Goal: Information Seeking & Learning: Check status

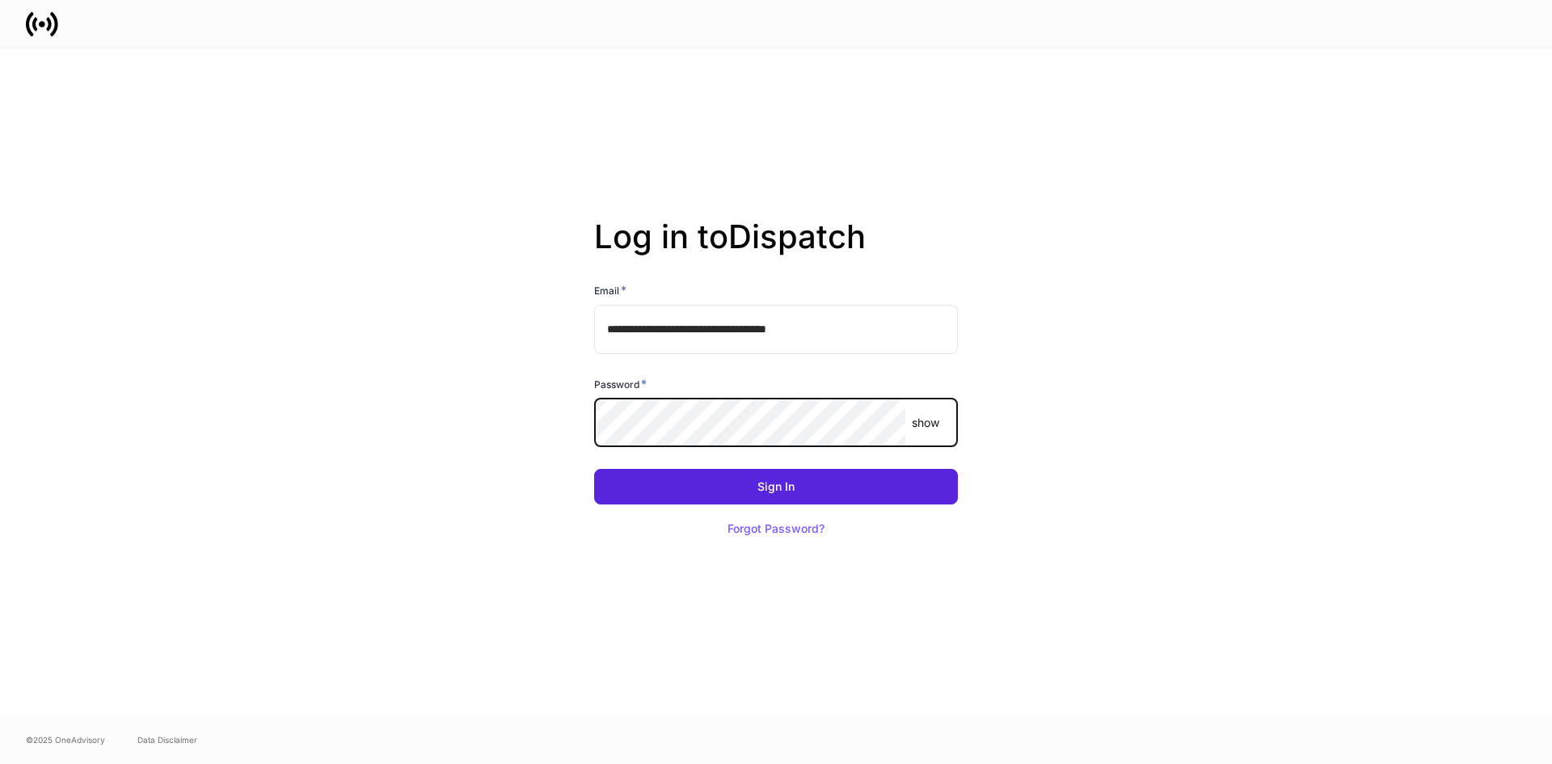
click at [594, 469] on button "Sign In" at bounding box center [776, 487] width 364 height 36
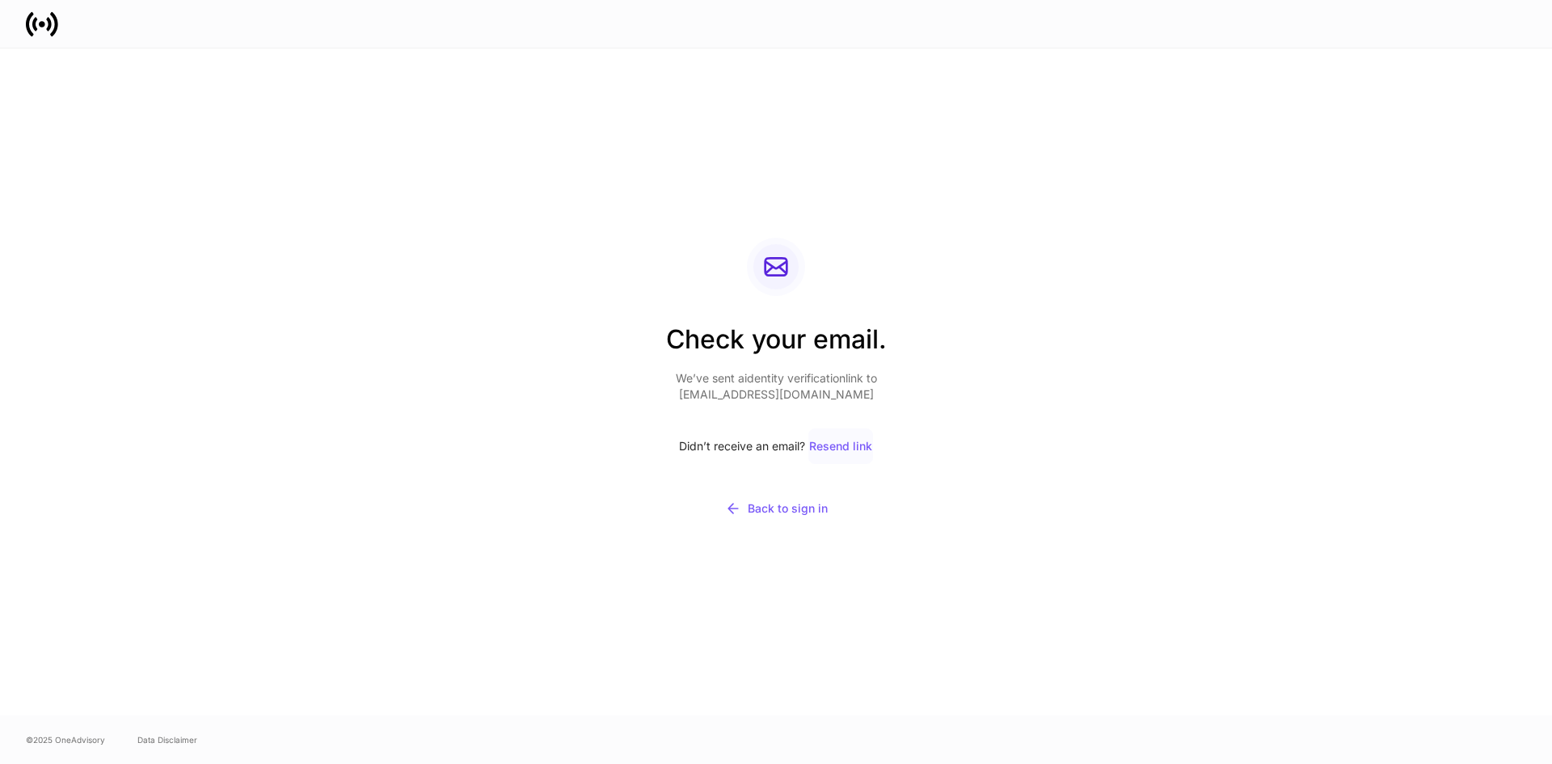
click at [830, 450] on div "Resend link" at bounding box center [840, 446] width 63 height 11
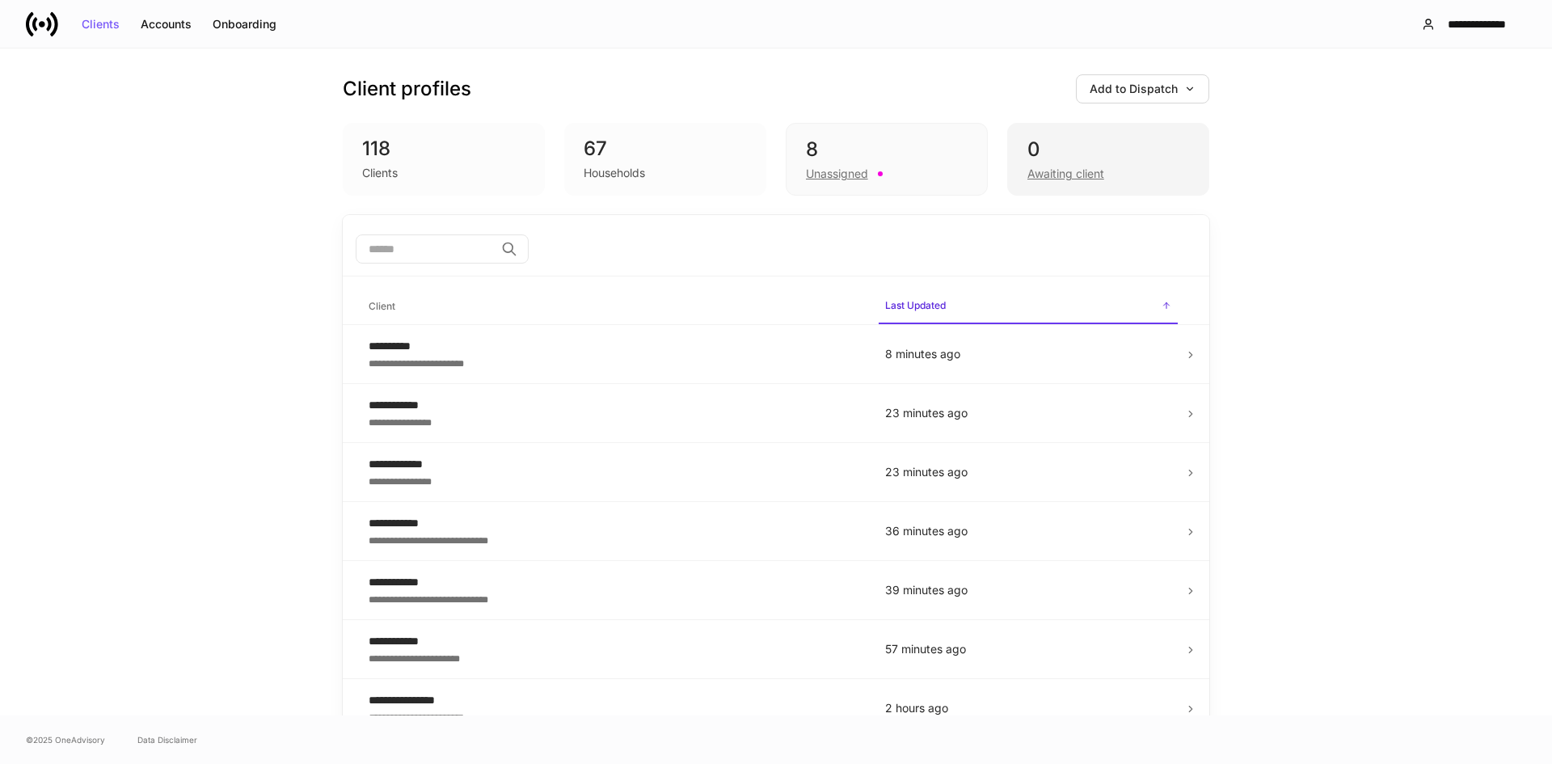
click at [1018, 153] on div "0 Awaiting client" at bounding box center [1108, 159] width 202 height 73
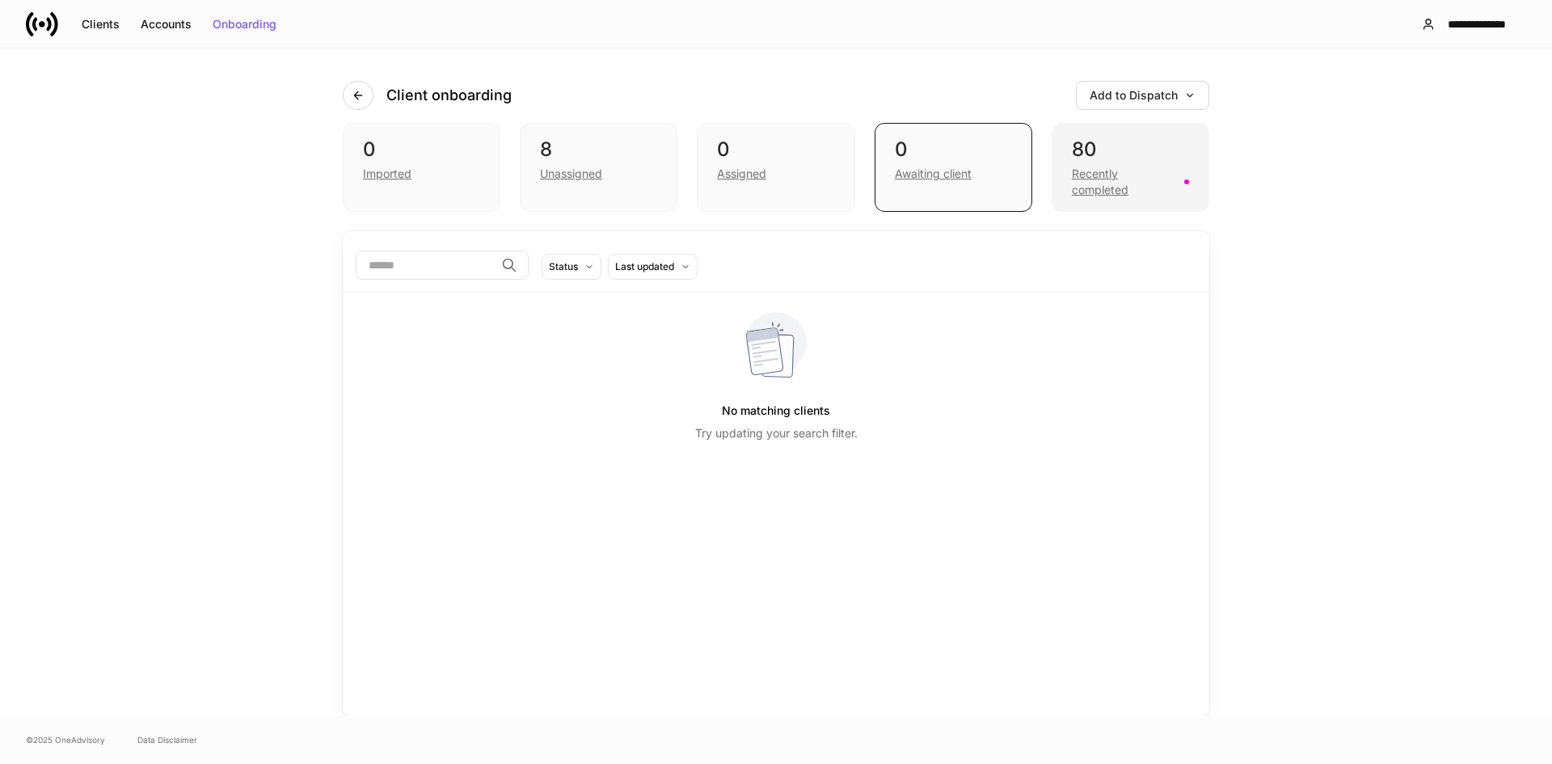
click at [1093, 154] on div "80" at bounding box center [1130, 150] width 117 height 26
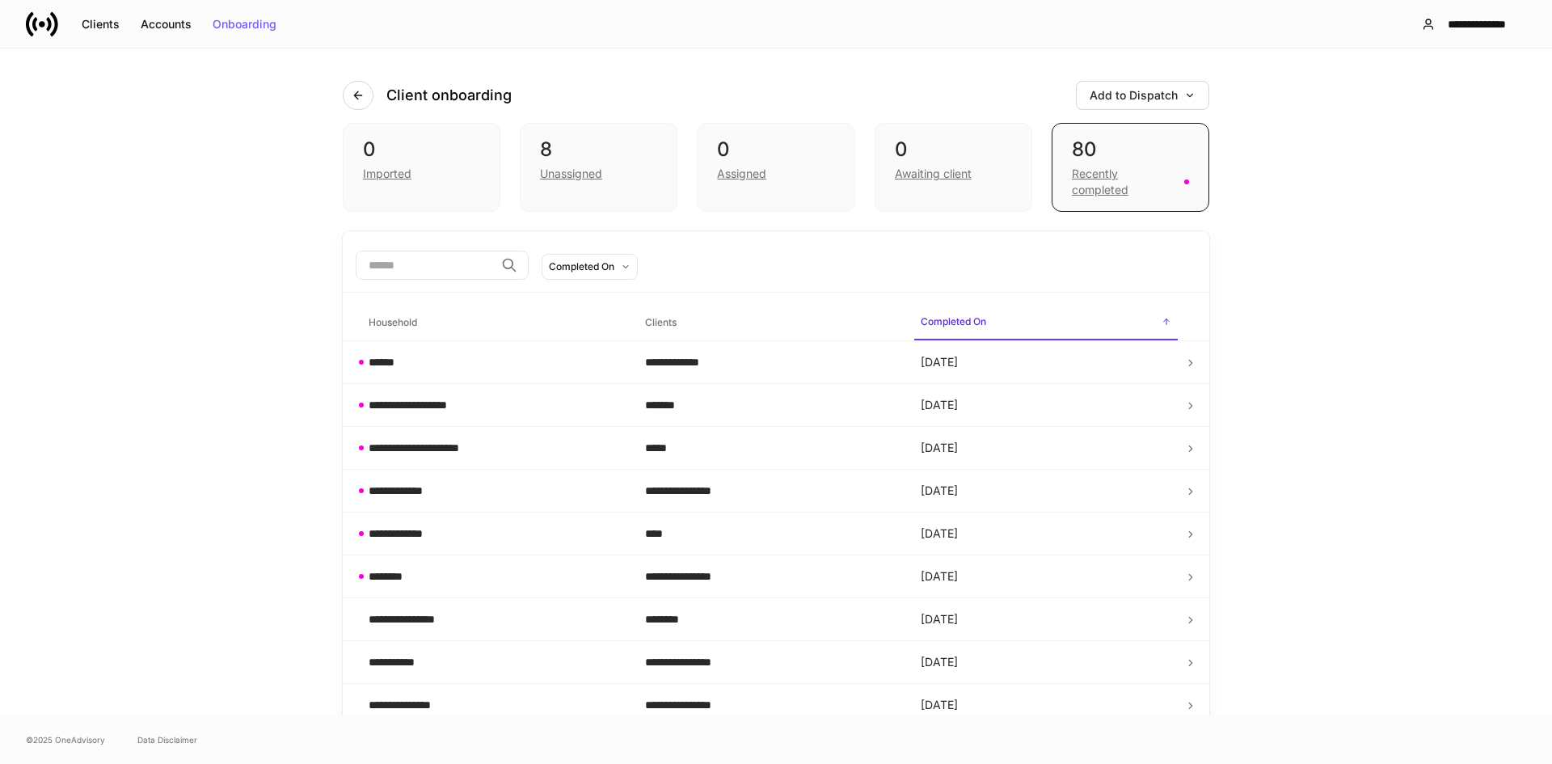
click at [409, 272] on input "search" at bounding box center [425, 265] width 139 height 29
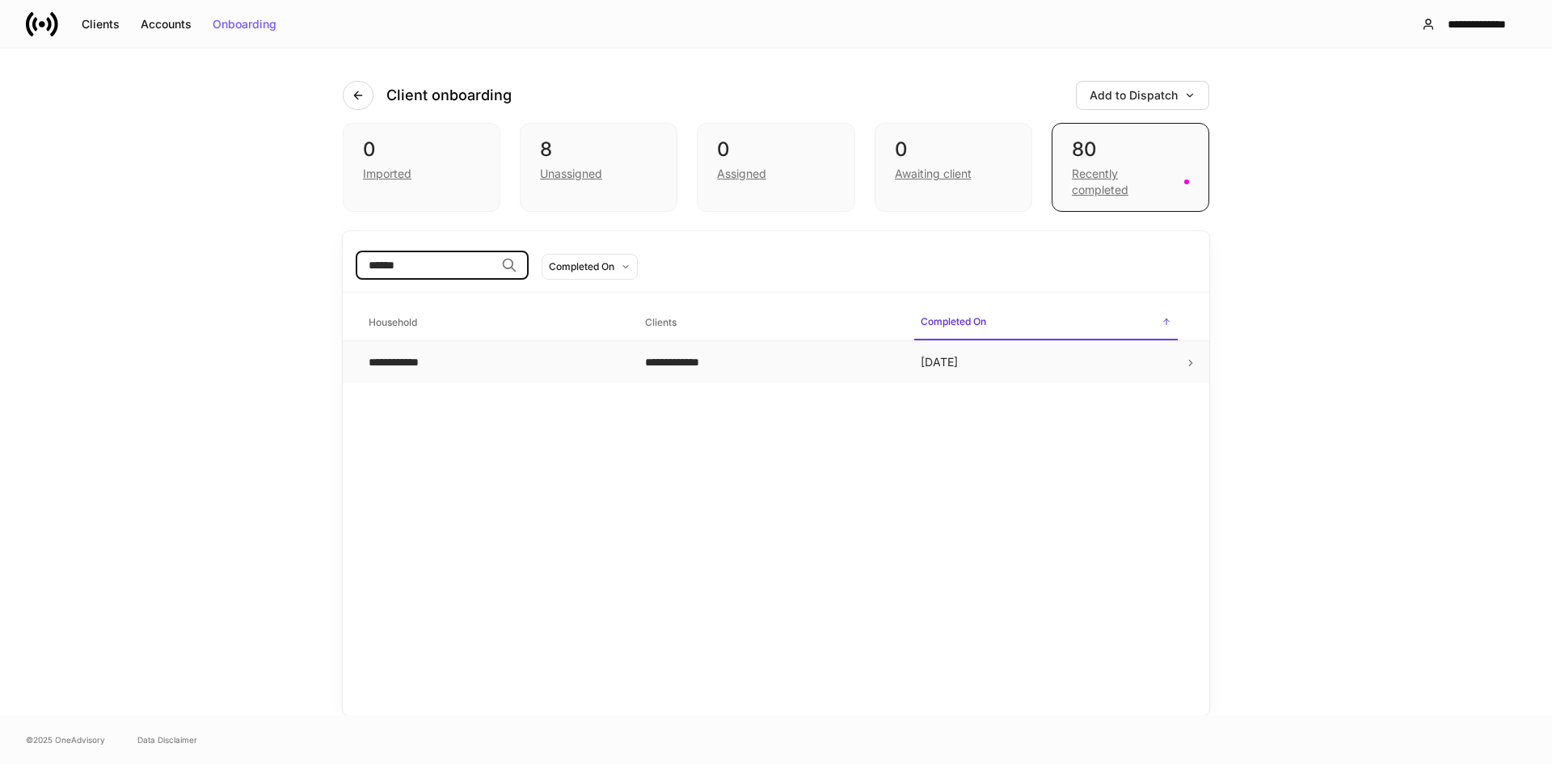
type input "******"
click at [461, 353] on td "**********" at bounding box center [494, 362] width 276 height 43
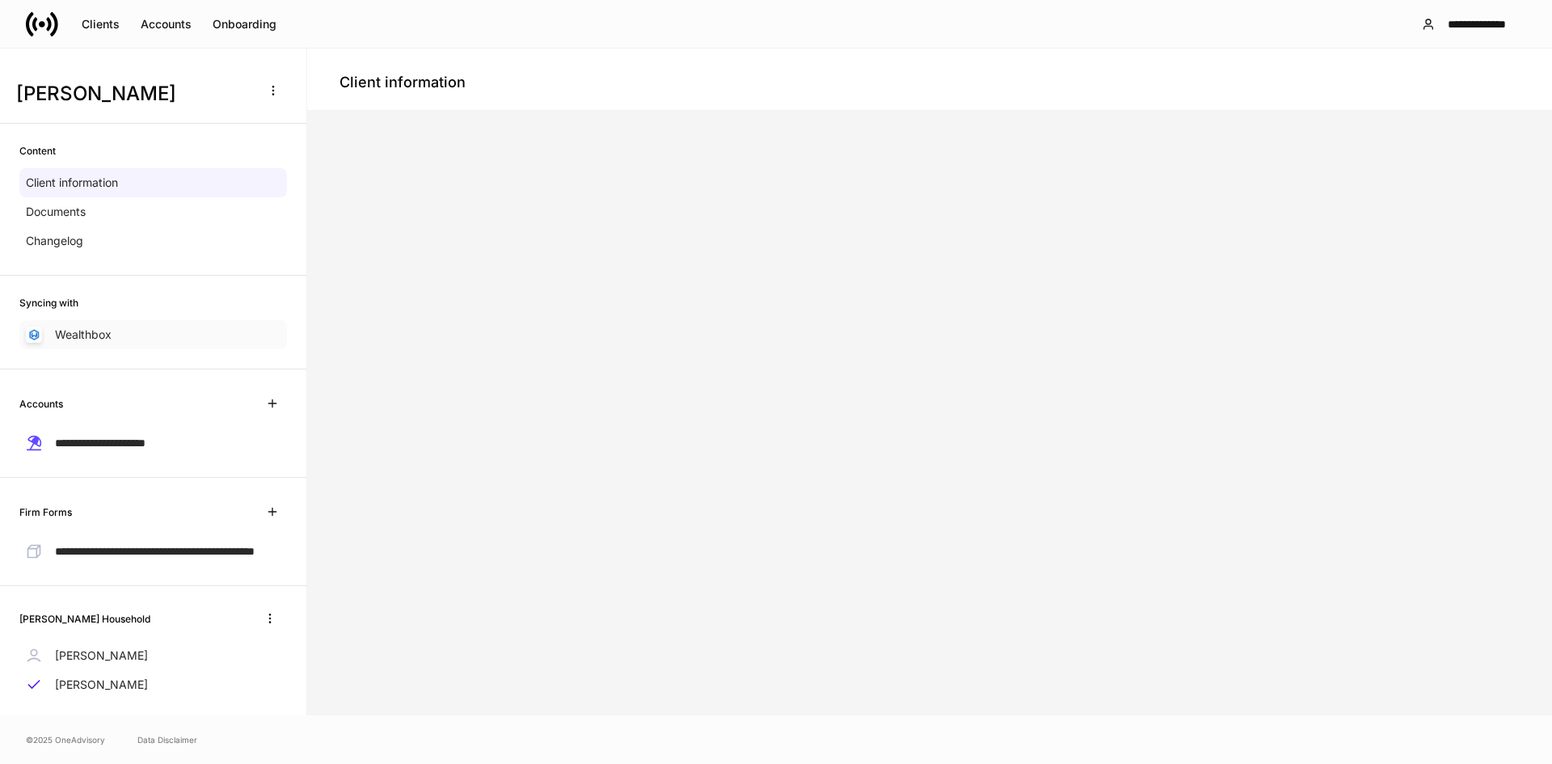
click at [103, 330] on p "Wealthbox" at bounding box center [83, 335] width 57 height 16
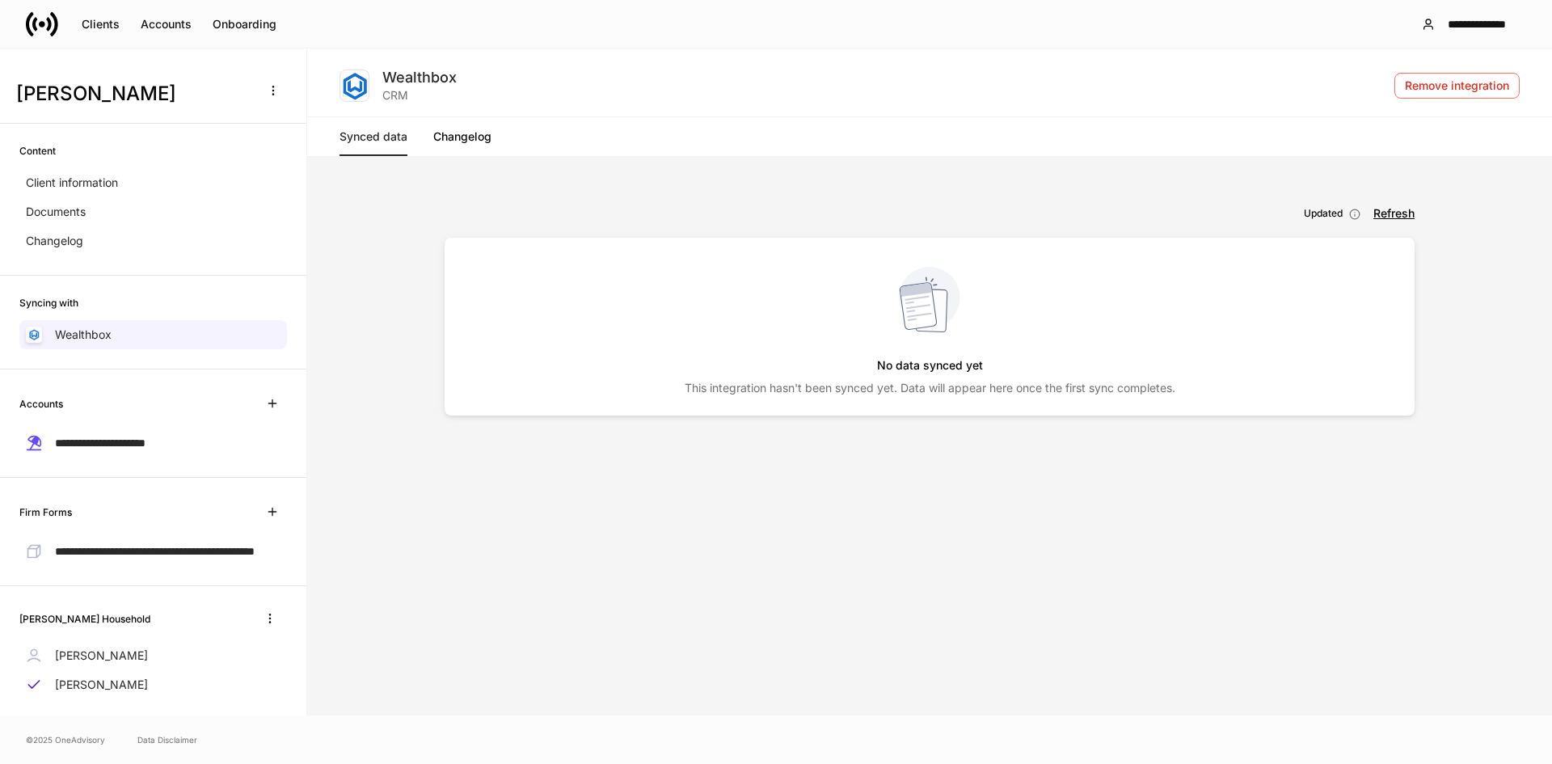
click at [375, 127] on link "Synced data" at bounding box center [373, 136] width 68 height 39
click at [1383, 210] on div "Refresh" at bounding box center [1393, 213] width 41 height 11
click at [483, 137] on link "Changelog" at bounding box center [462, 136] width 58 height 39
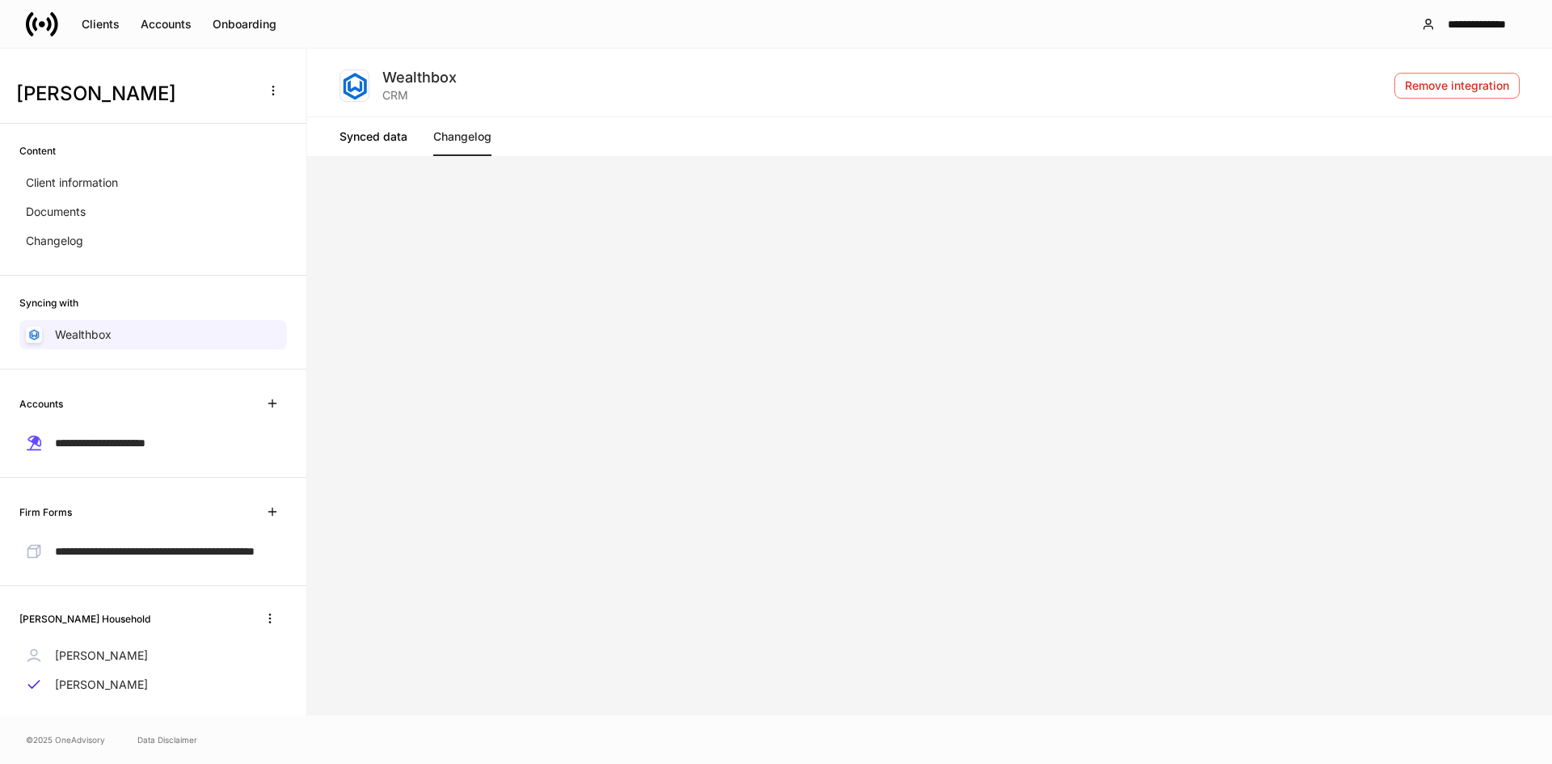
click at [349, 146] on link "Synced data" at bounding box center [373, 136] width 68 height 39
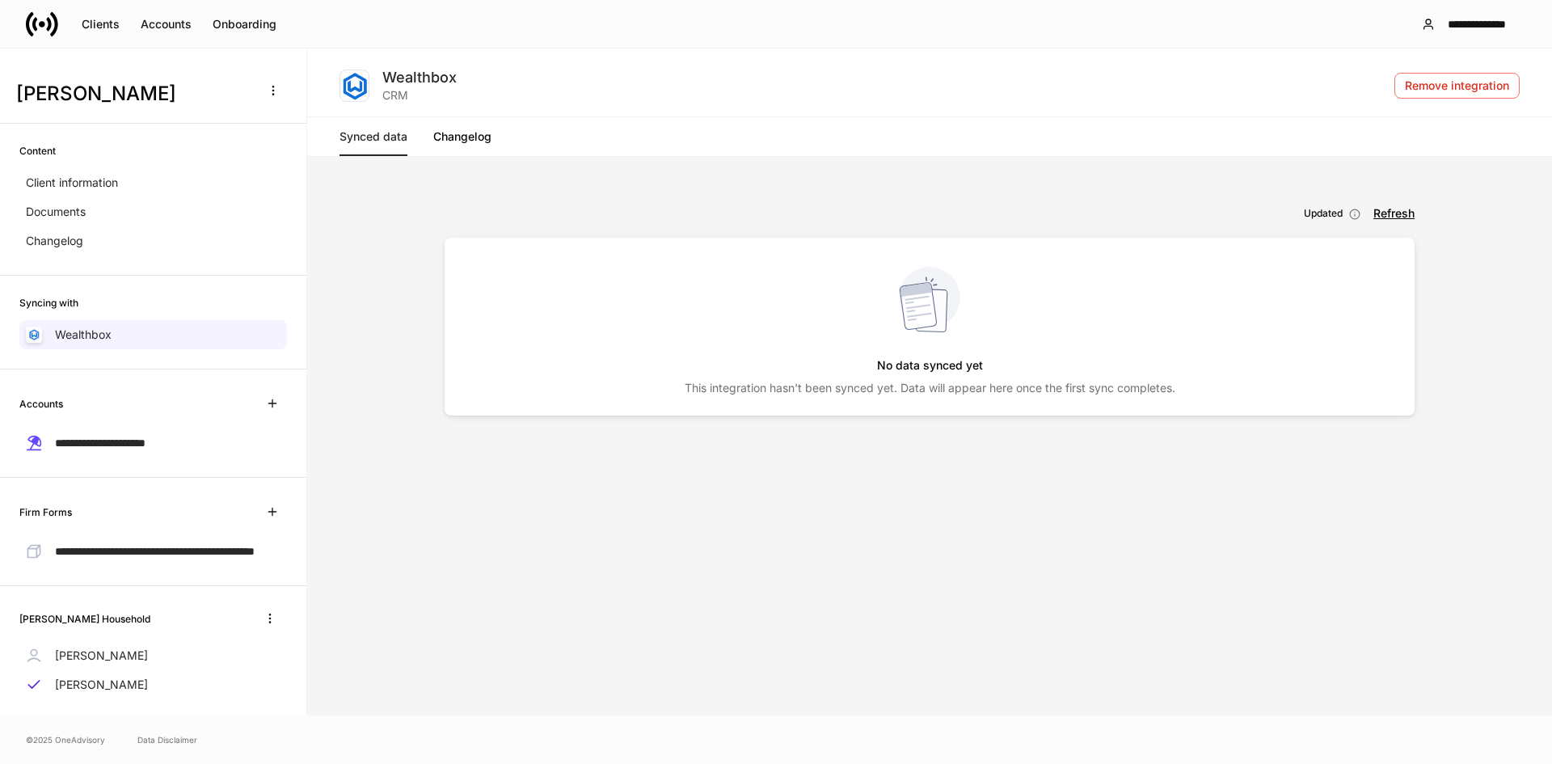
click at [448, 137] on link "Changelog" at bounding box center [462, 136] width 58 height 39
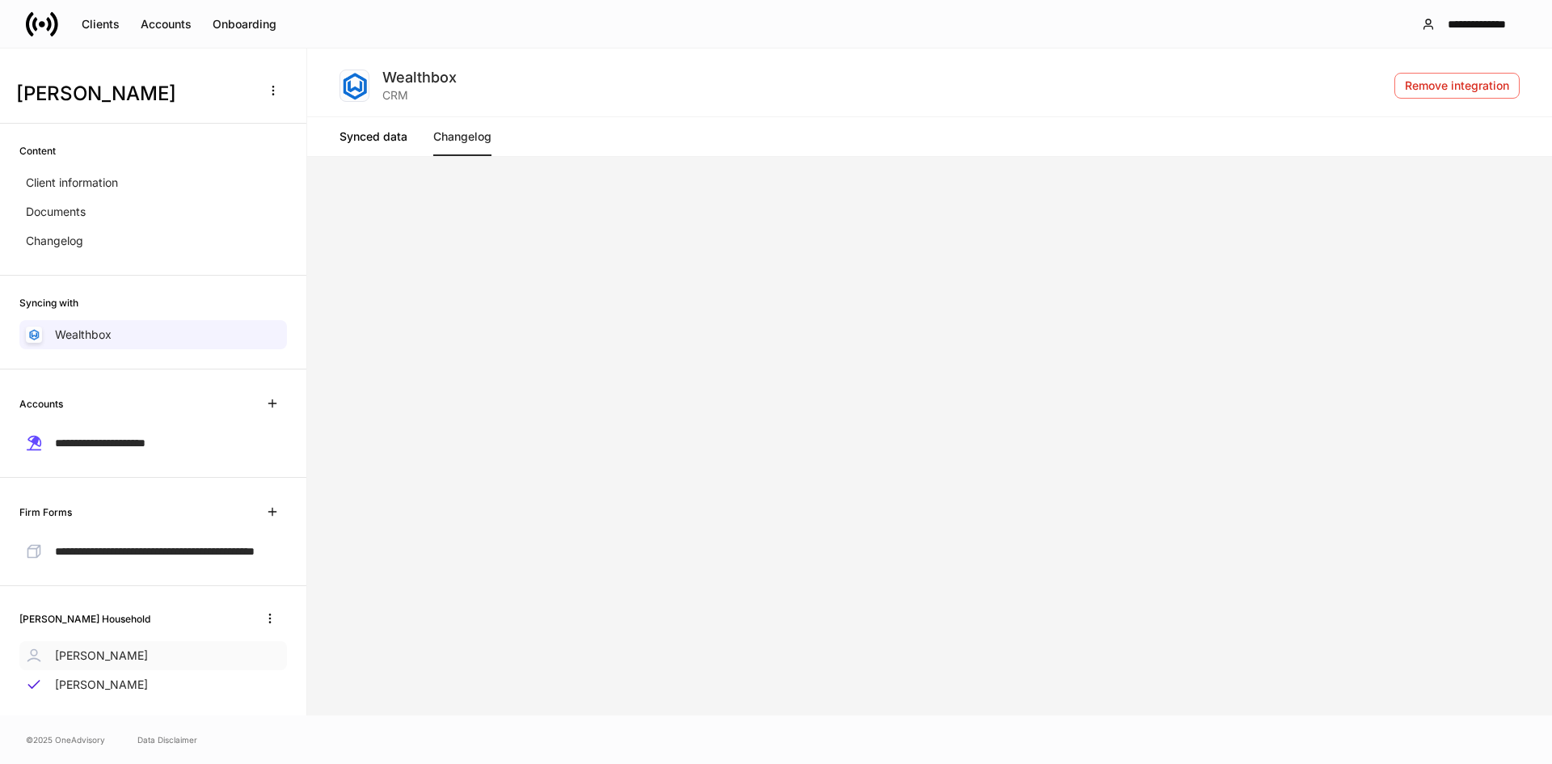
click at [92, 661] on div "Deborah McMahon" at bounding box center [153, 655] width 268 height 29
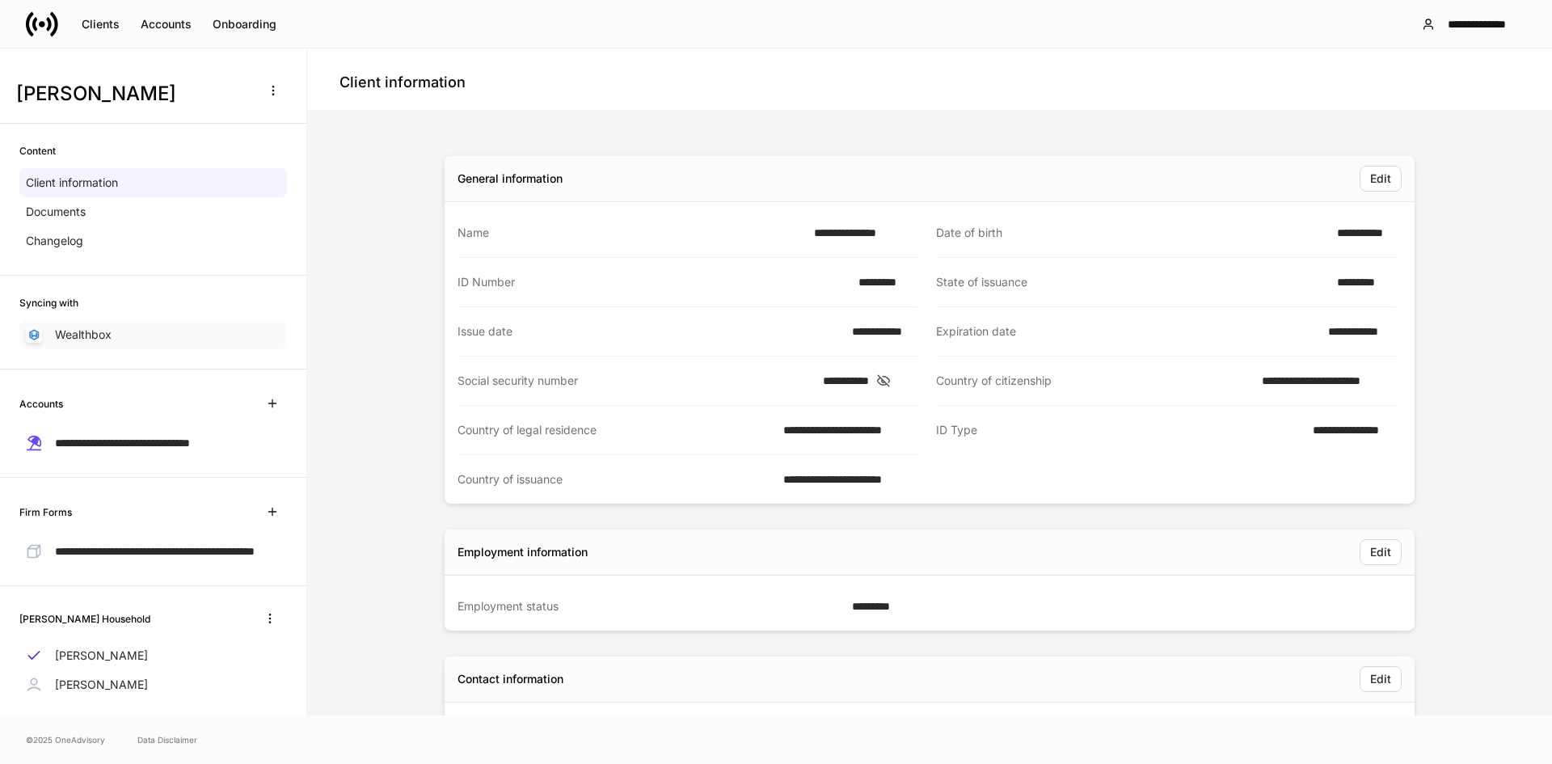
click at [122, 346] on div "Wealthbox" at bounding box center [153, 334] width 268 height 29
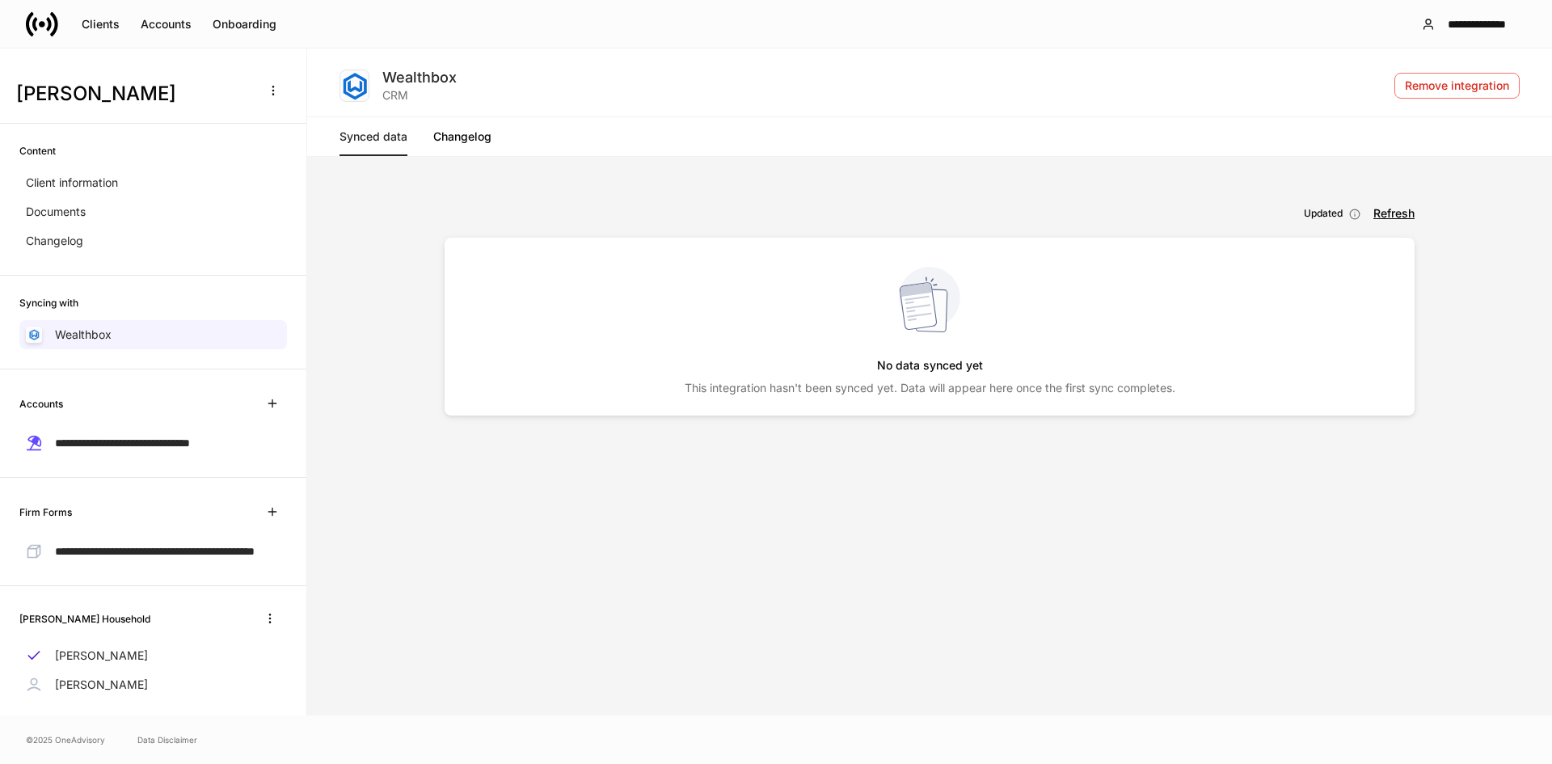
click at [452, 135] on link "Changelog" at bounding box center [462, 136] width 58 height 39
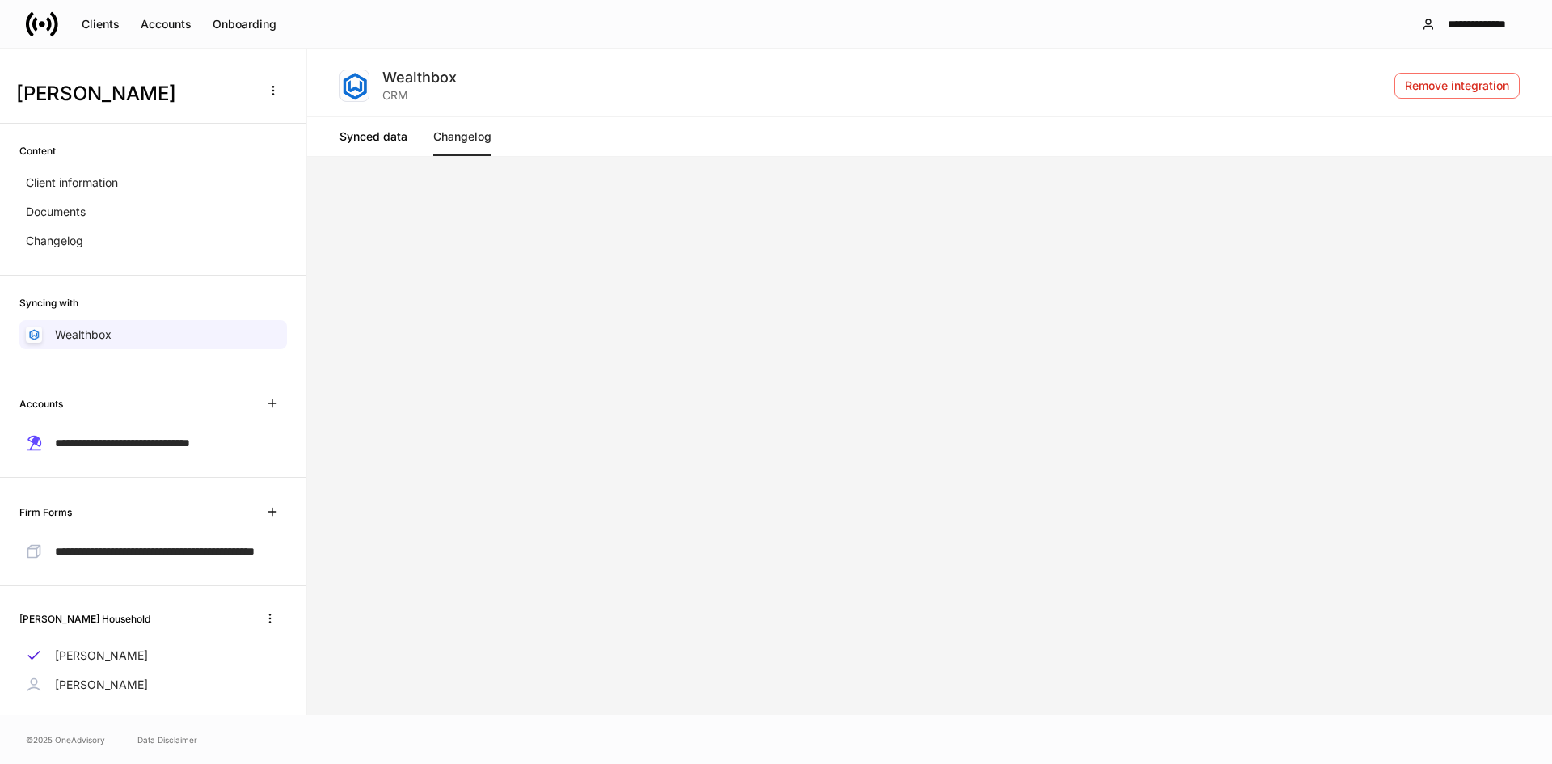
click at [400, 137] on link "Synced data" at bounding box center [373, 136] width 68 height 39
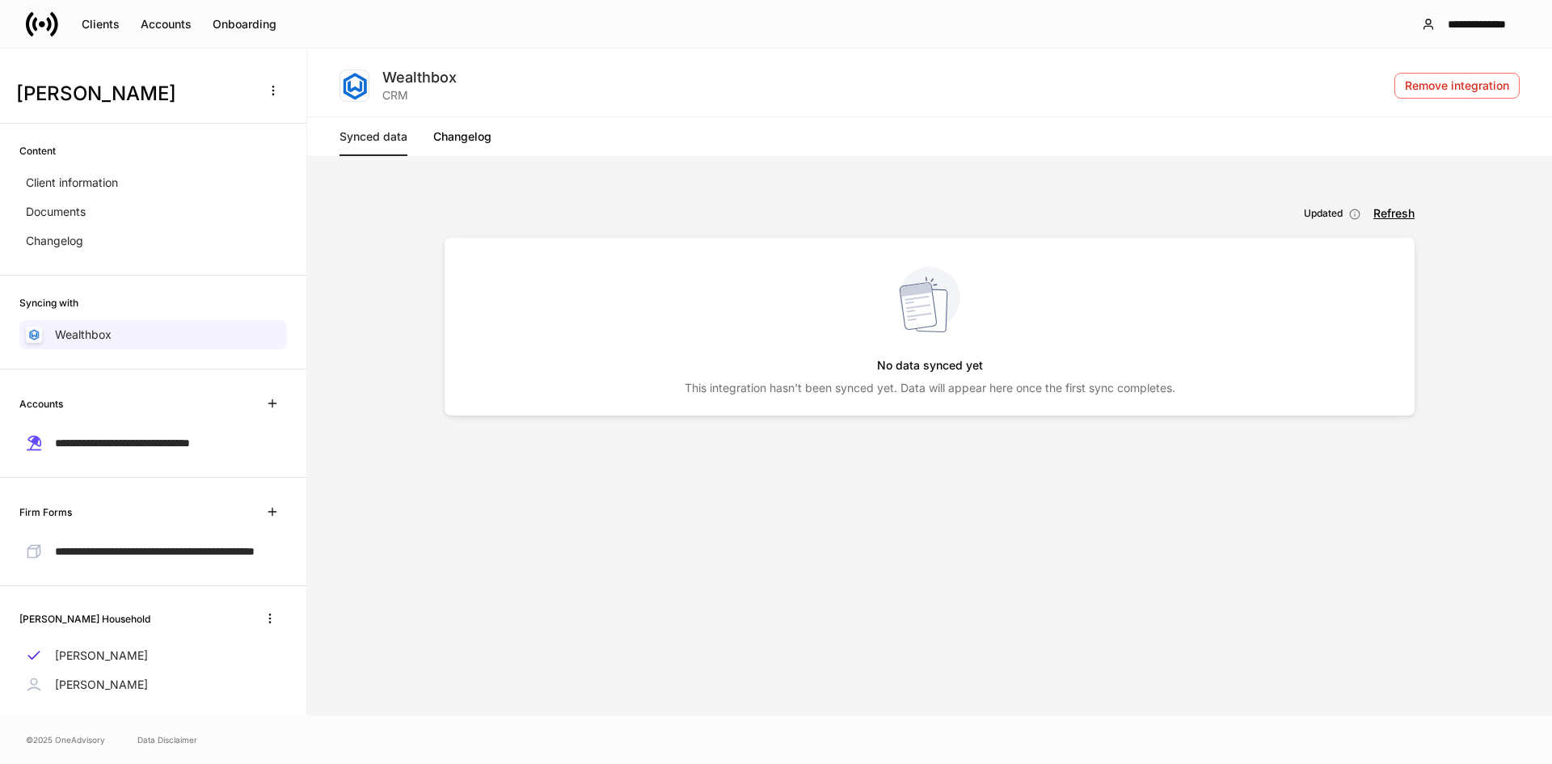
click at [1390, 204] on div "Updated Refresh No data synced yet This integration hasn't been synced yet. Dat…" at bounding box center [930, 443] width 1232 height 529
click at [1393, 217] on div "Refresh" at bounding box center [1393, 213] width 41 height 11
click at [609, 605] on div "Updated Refresh No data synced yet This integration hasn't been synced yet. Dat…" at bounding box center [930, 444] width 970 height 478
click at [91, 693] on p "Noah McMahon" at bounding box center [101, 685] width 93 height 16
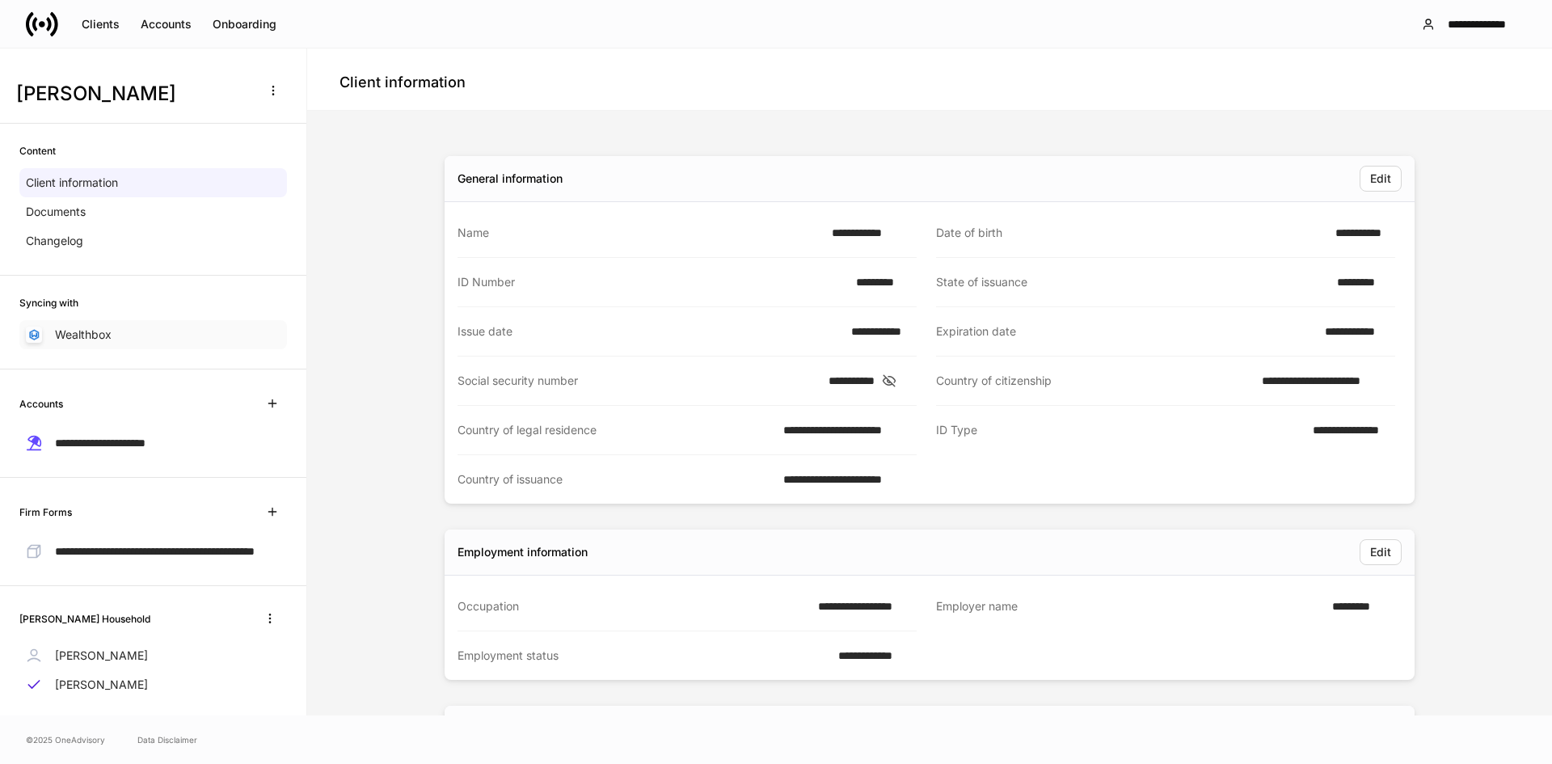
click at [104, 332] on p "Wealthbox" at bounding box center [83, 335] width 57 height 16
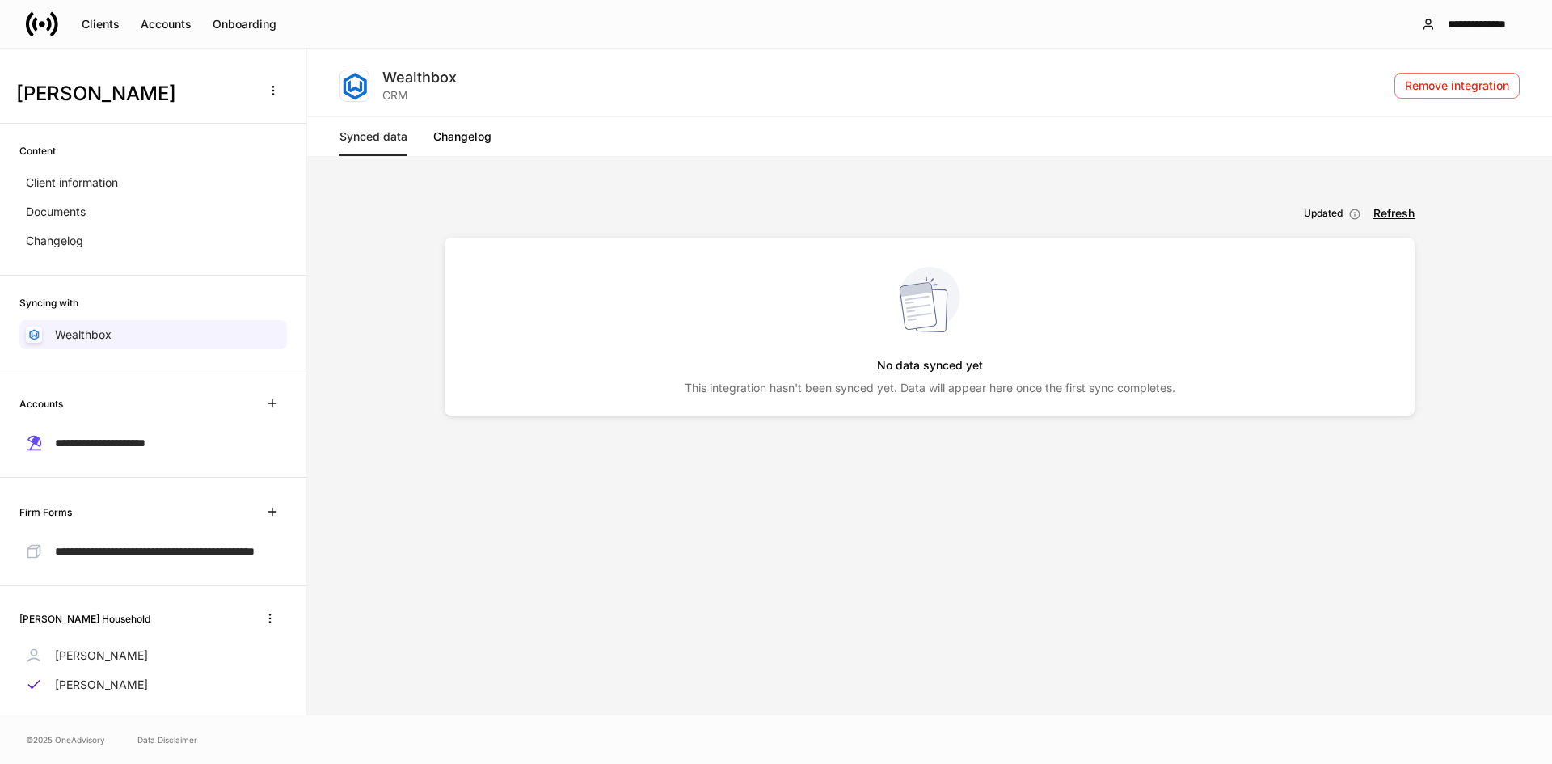
click at [1412, 213] on div "Refresh" at bounding box center [1393, 213] width 41 height 11
click at [86, 30] on div "Clients" at bounding box center [101, 24] width 38 height 11
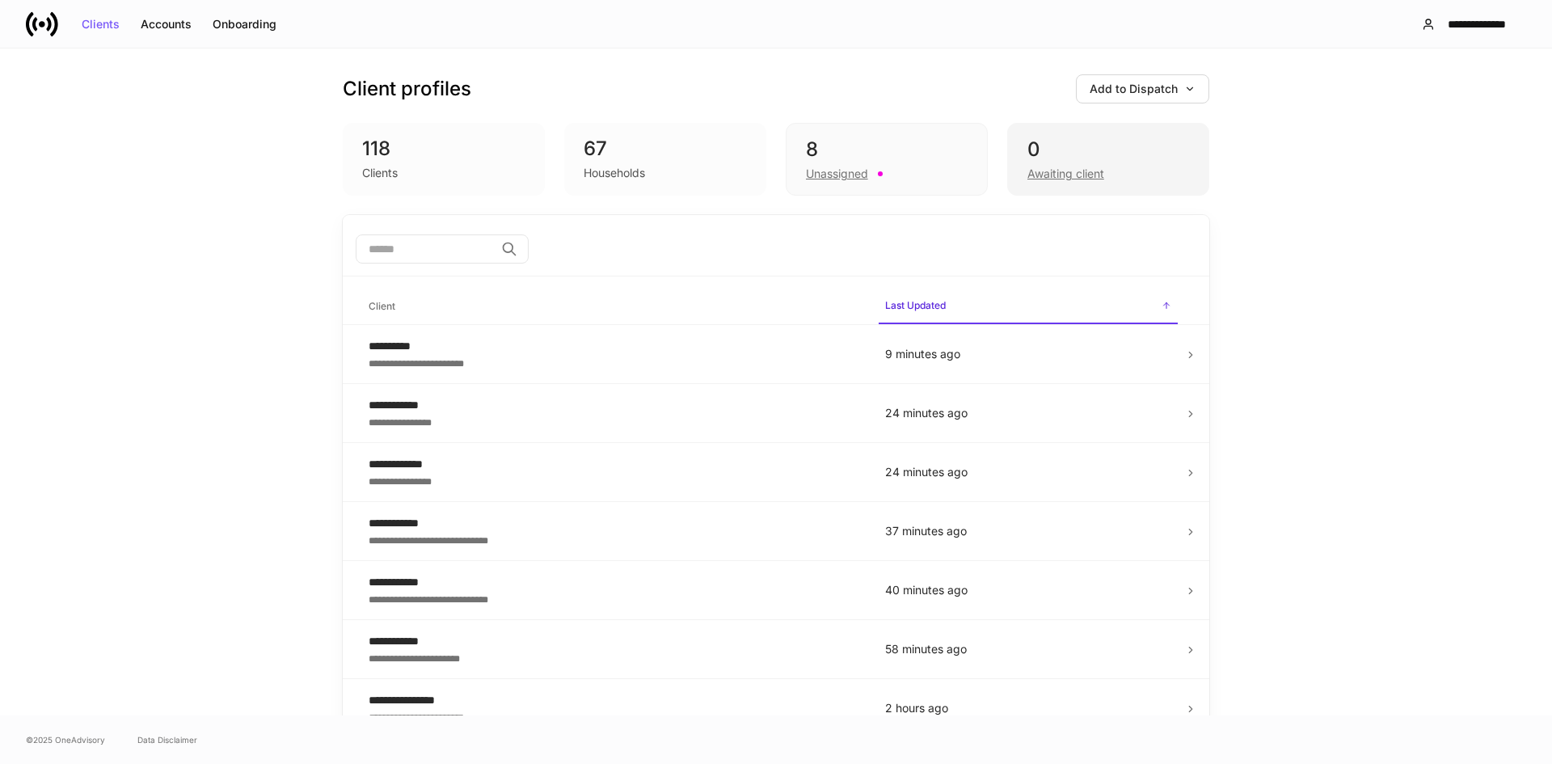
click at [1081, 175] on div "Awaiting client" at bounding box center [1065, 174] width 77 height 16
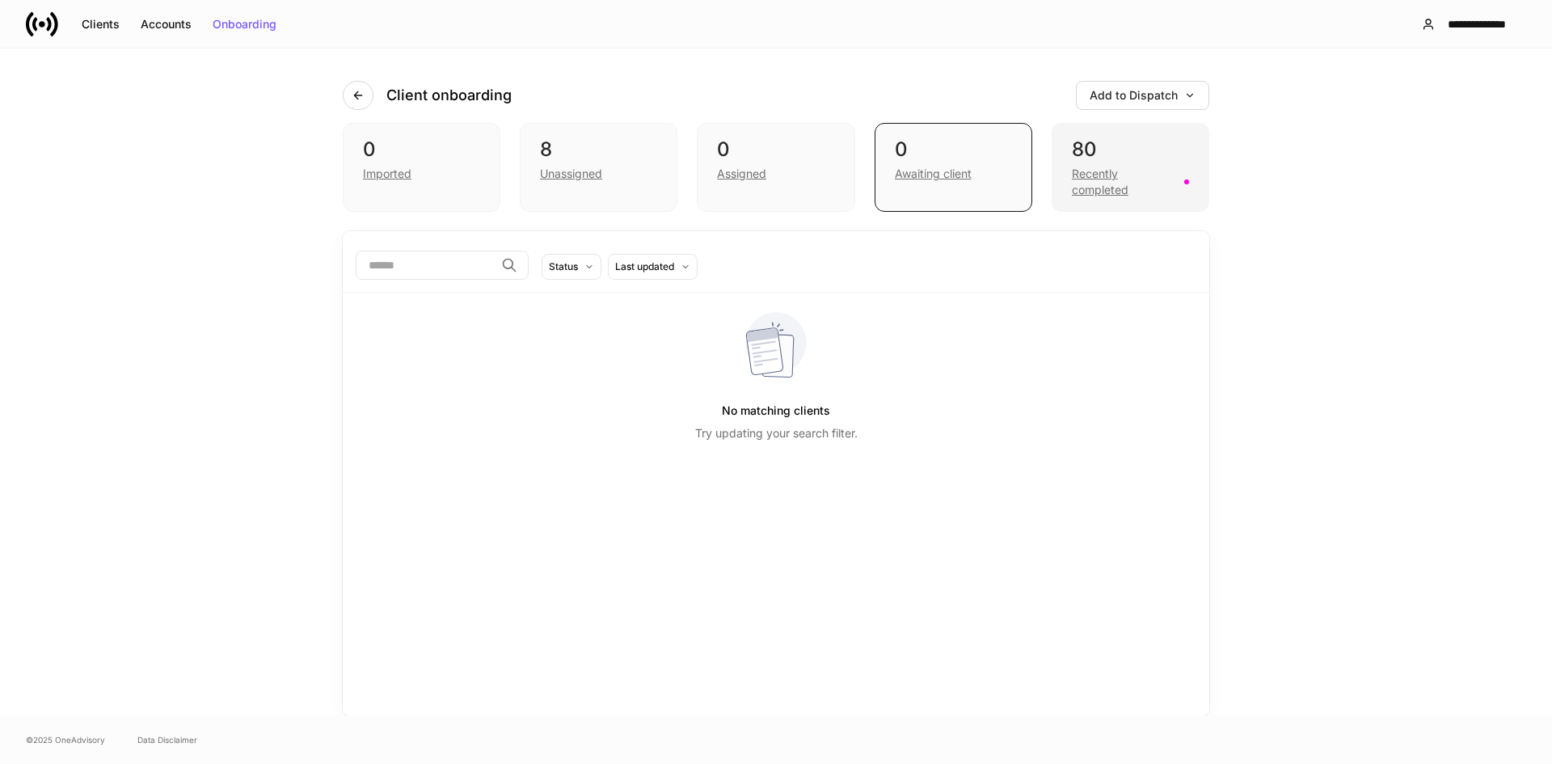
click at [1116, 177] on div "Recently completed" at bounding box center [1123, 182] width 103 height 32
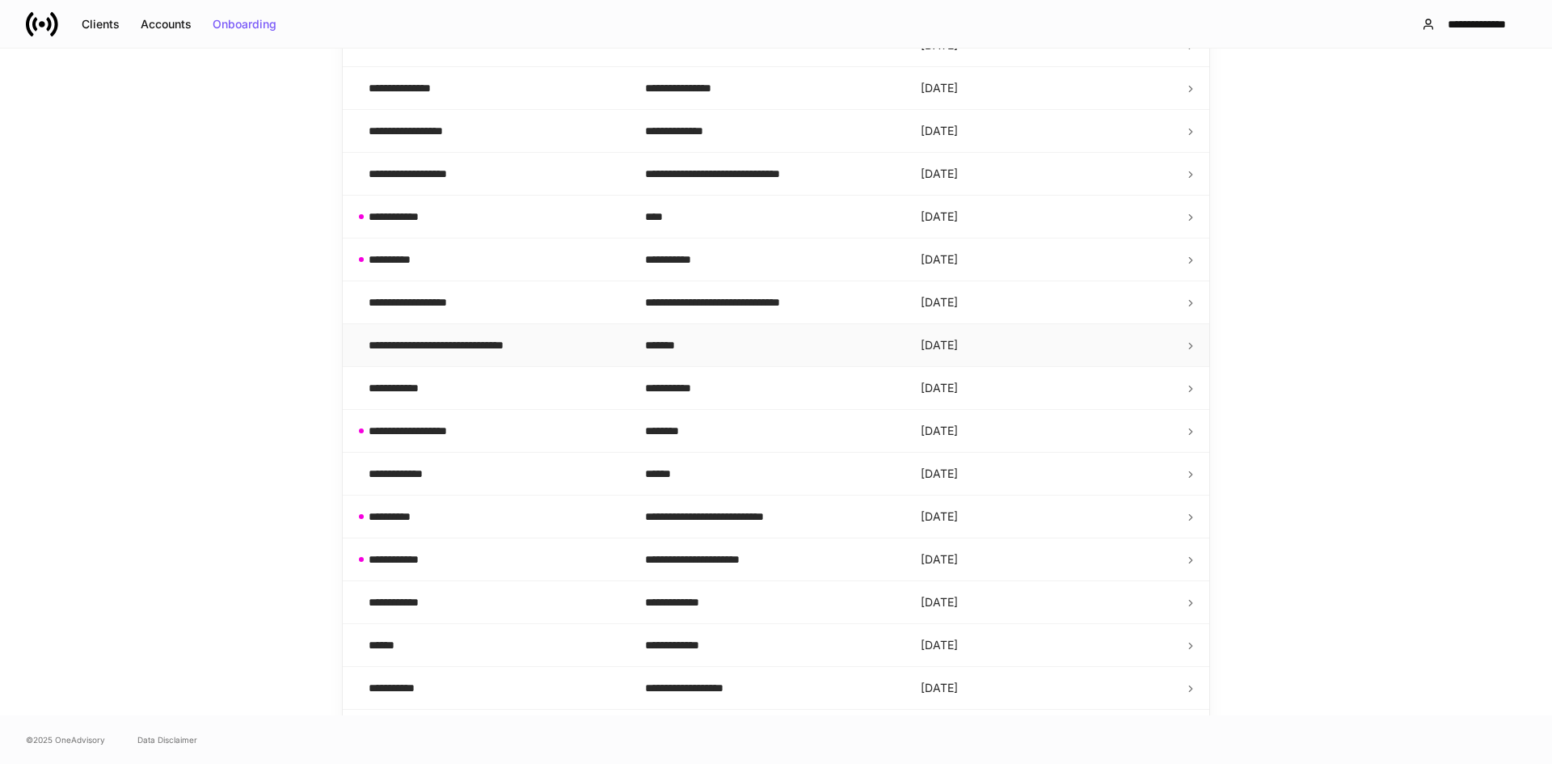
scroll to position [495, 0]
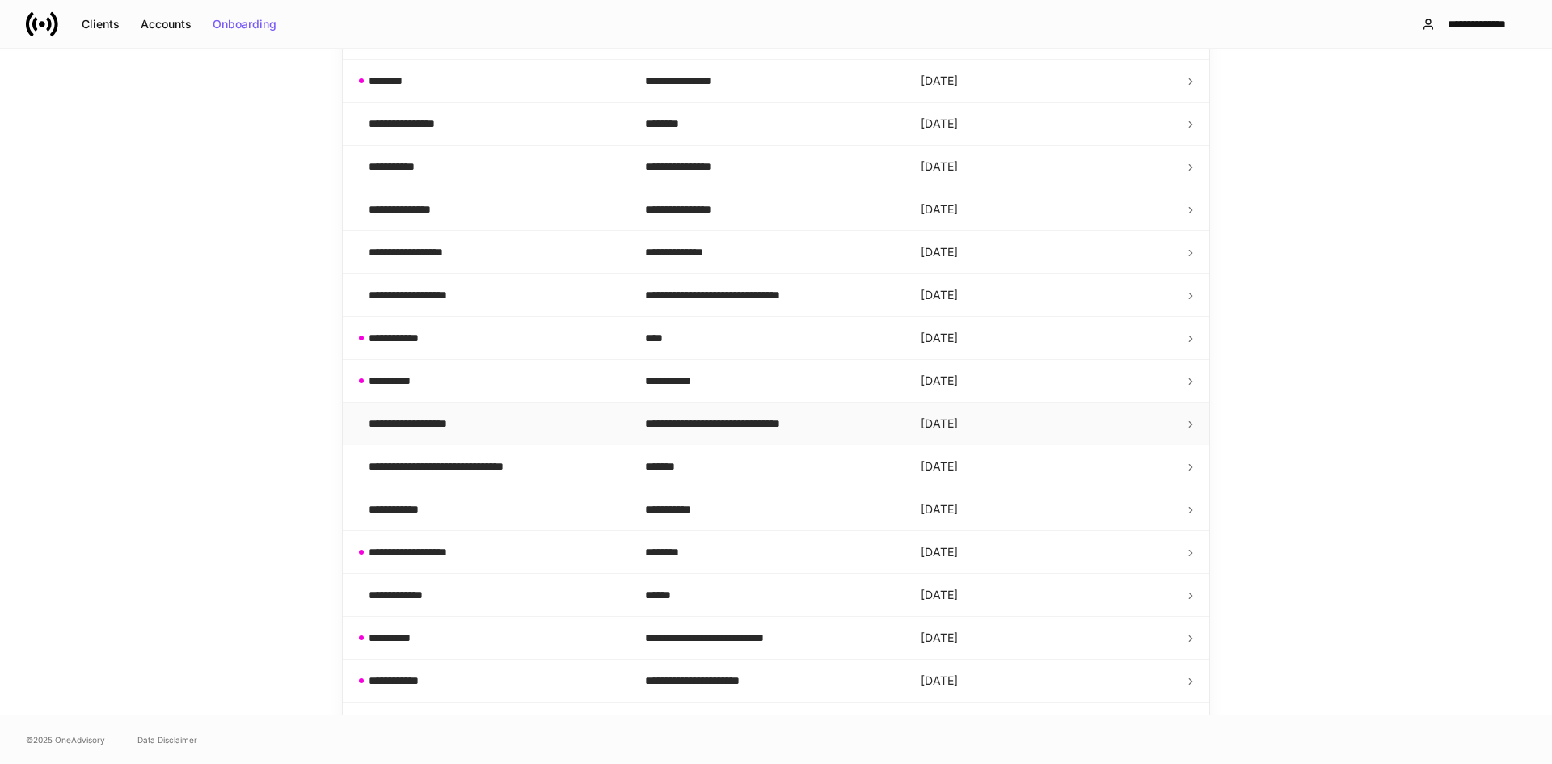
click at [498, 428] on div "**********" at bounding box center [494, 423] width 251 height 16
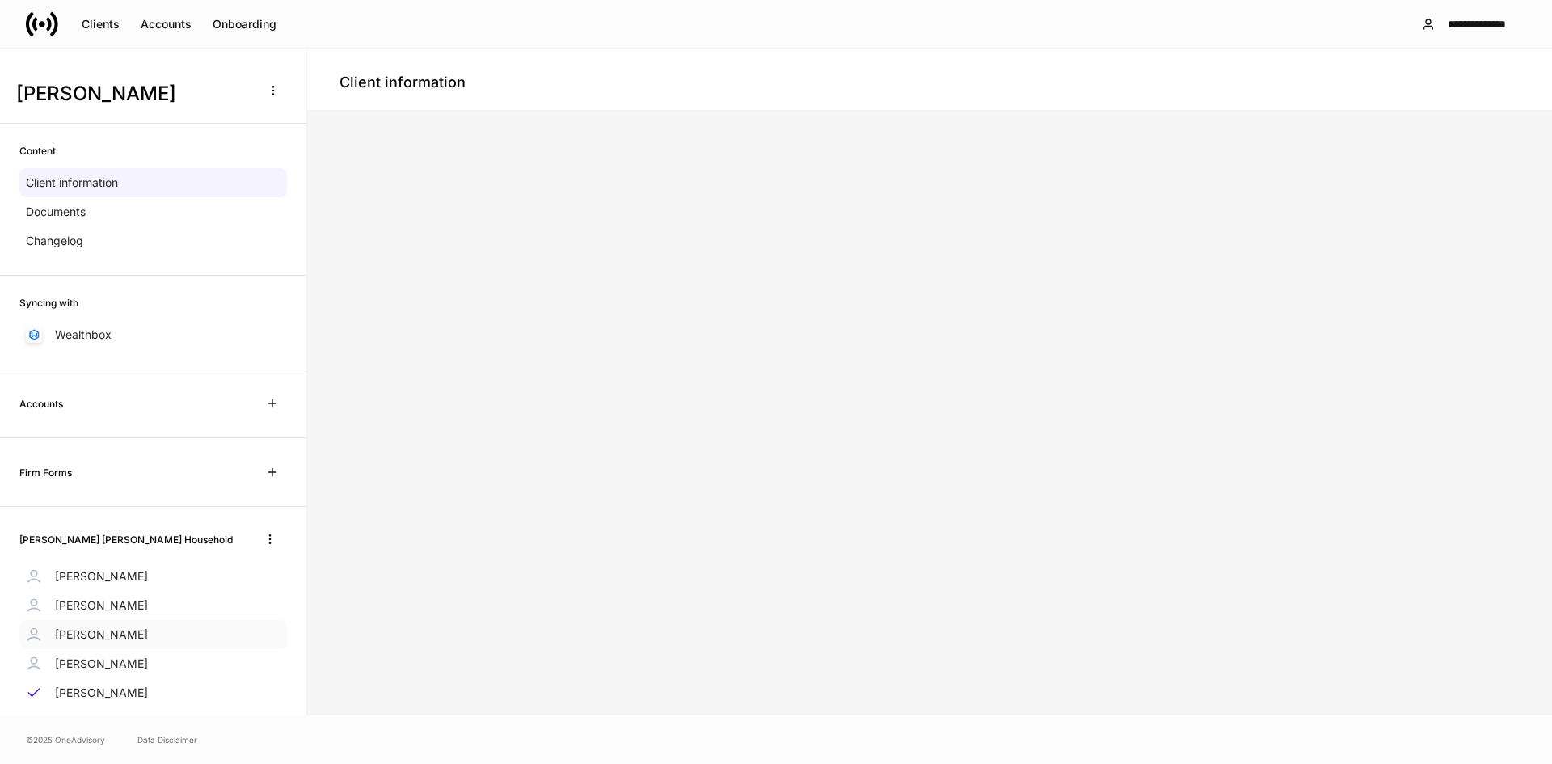
click at [125, 639] on p "Dempsey Hunt" at bounding box center [101, 634] width 93 height 16
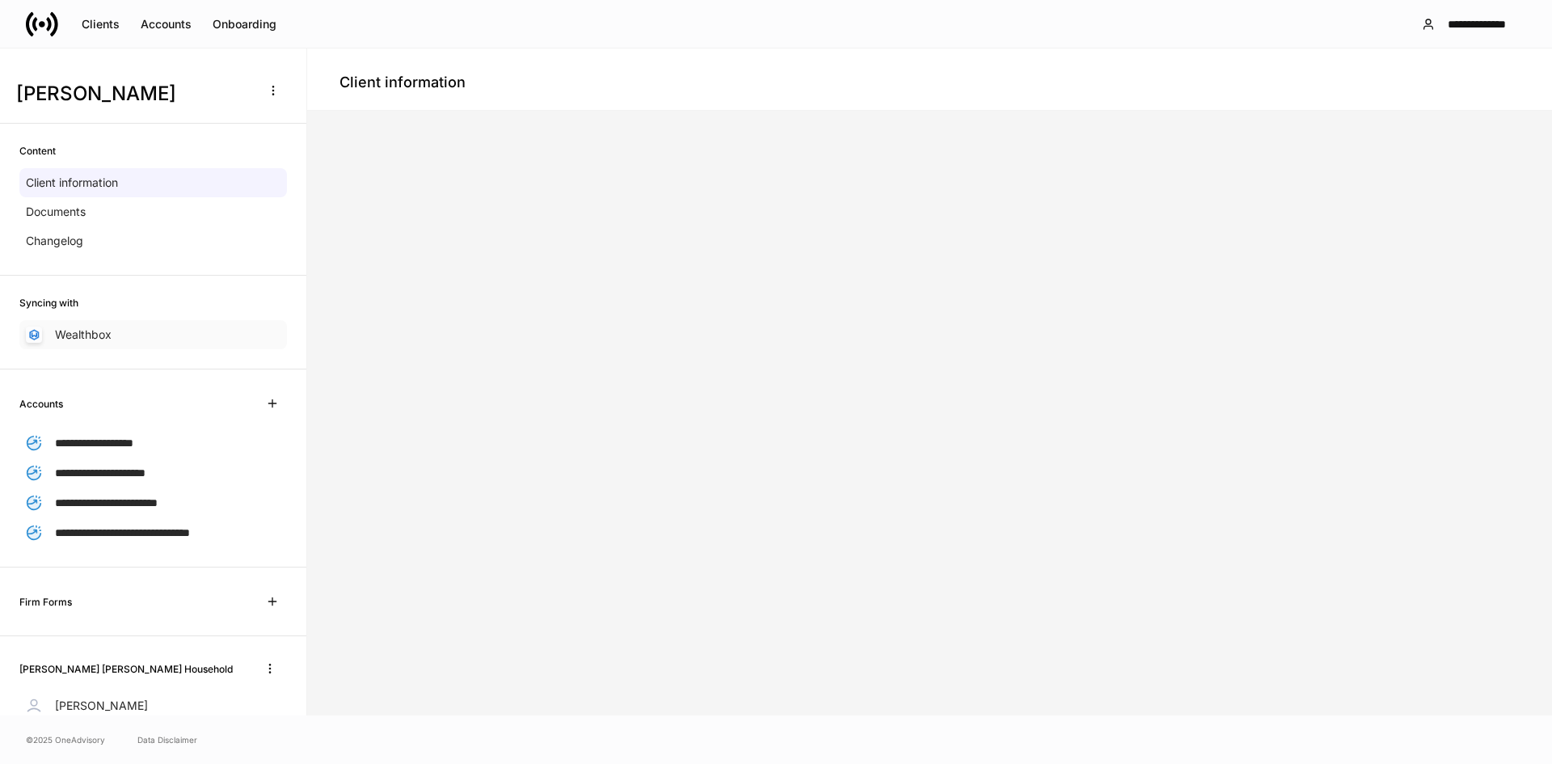
click at [102, 337] on p "Wealthbox" at bounding box center [83, 335] width 57 height 16
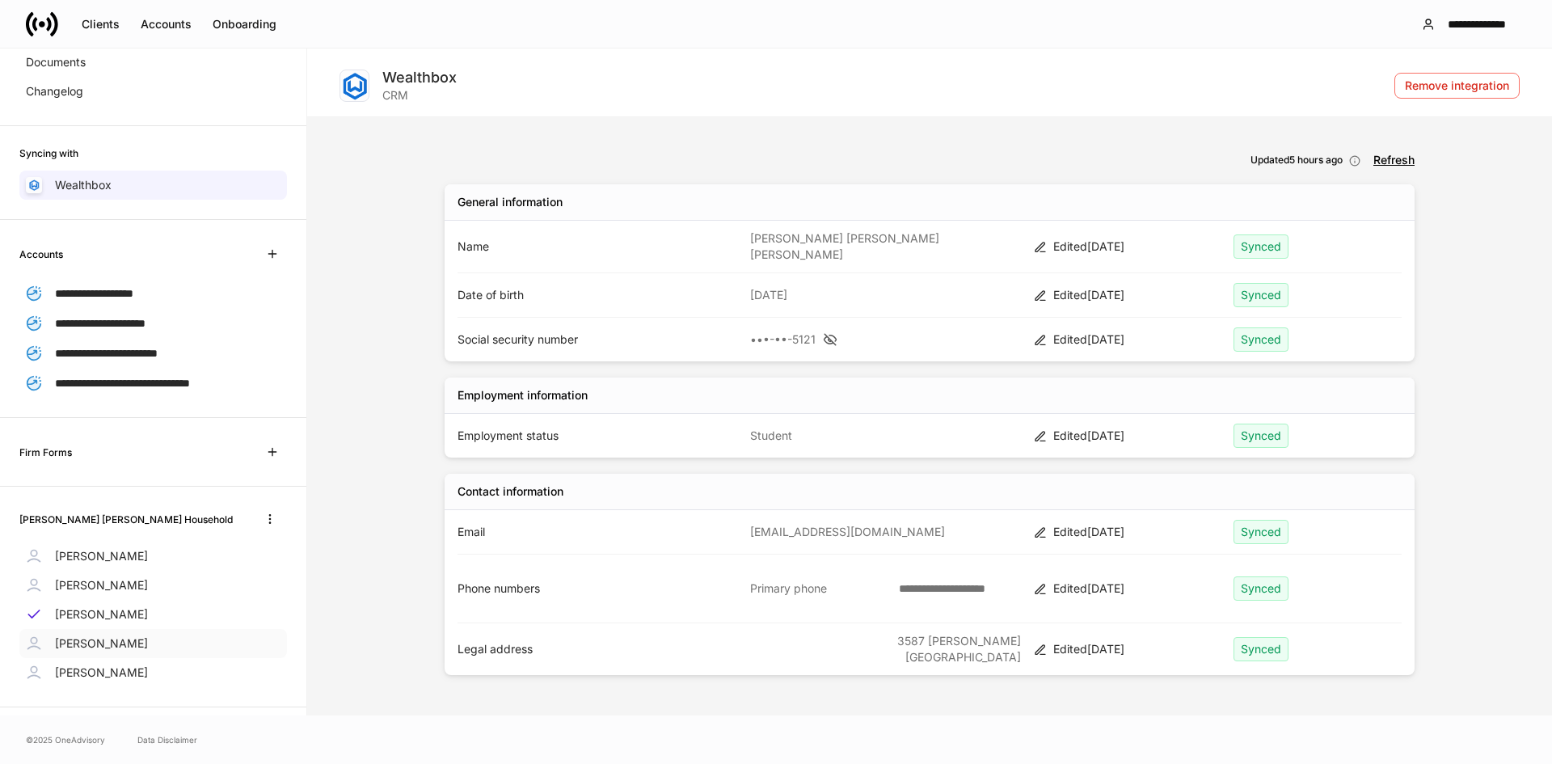
scroll to position [164, 0]
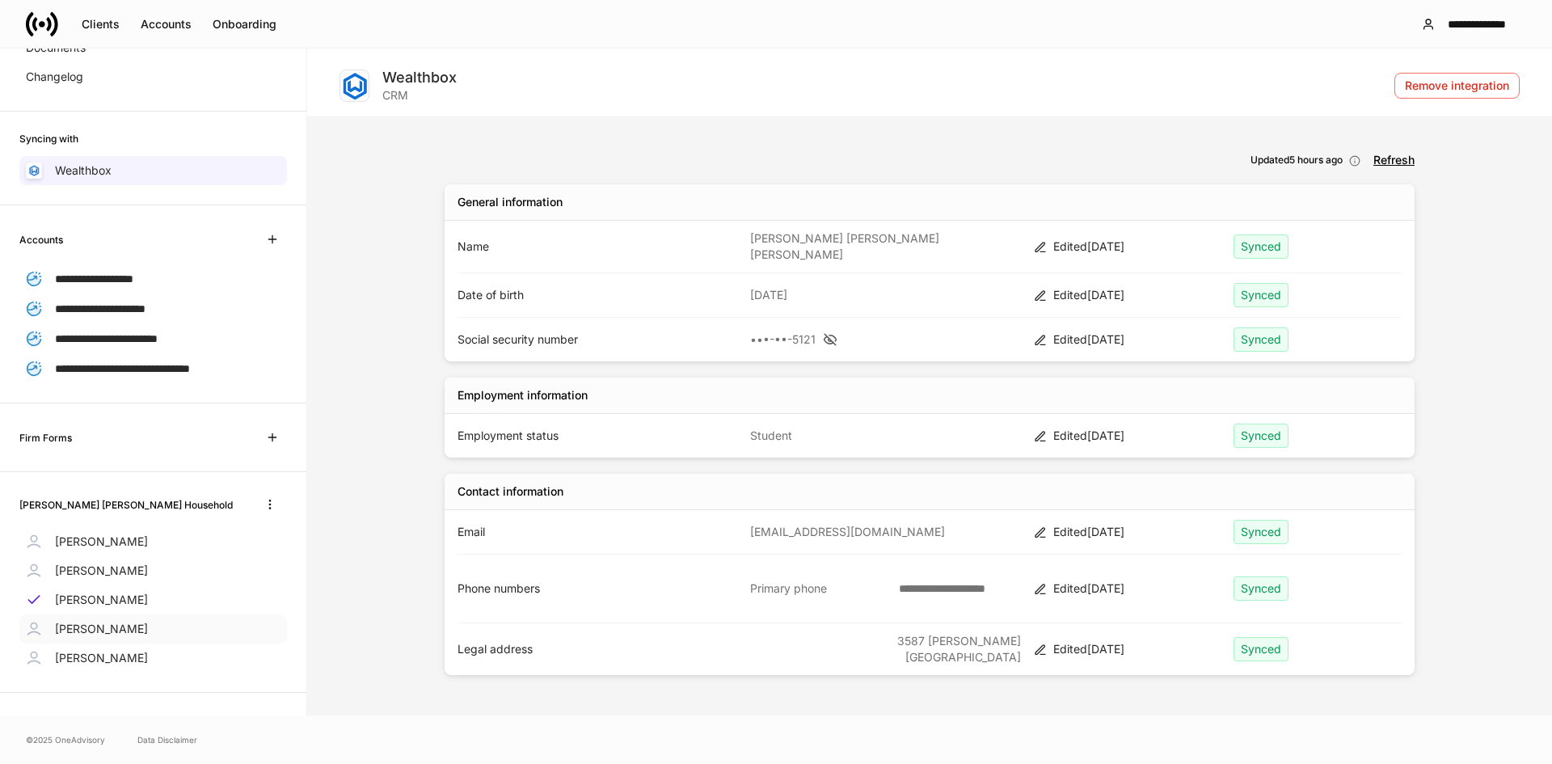
click at [87, 624] on p "Dempsey Hunt" at bounding box center [101, 629] width 93 height 16
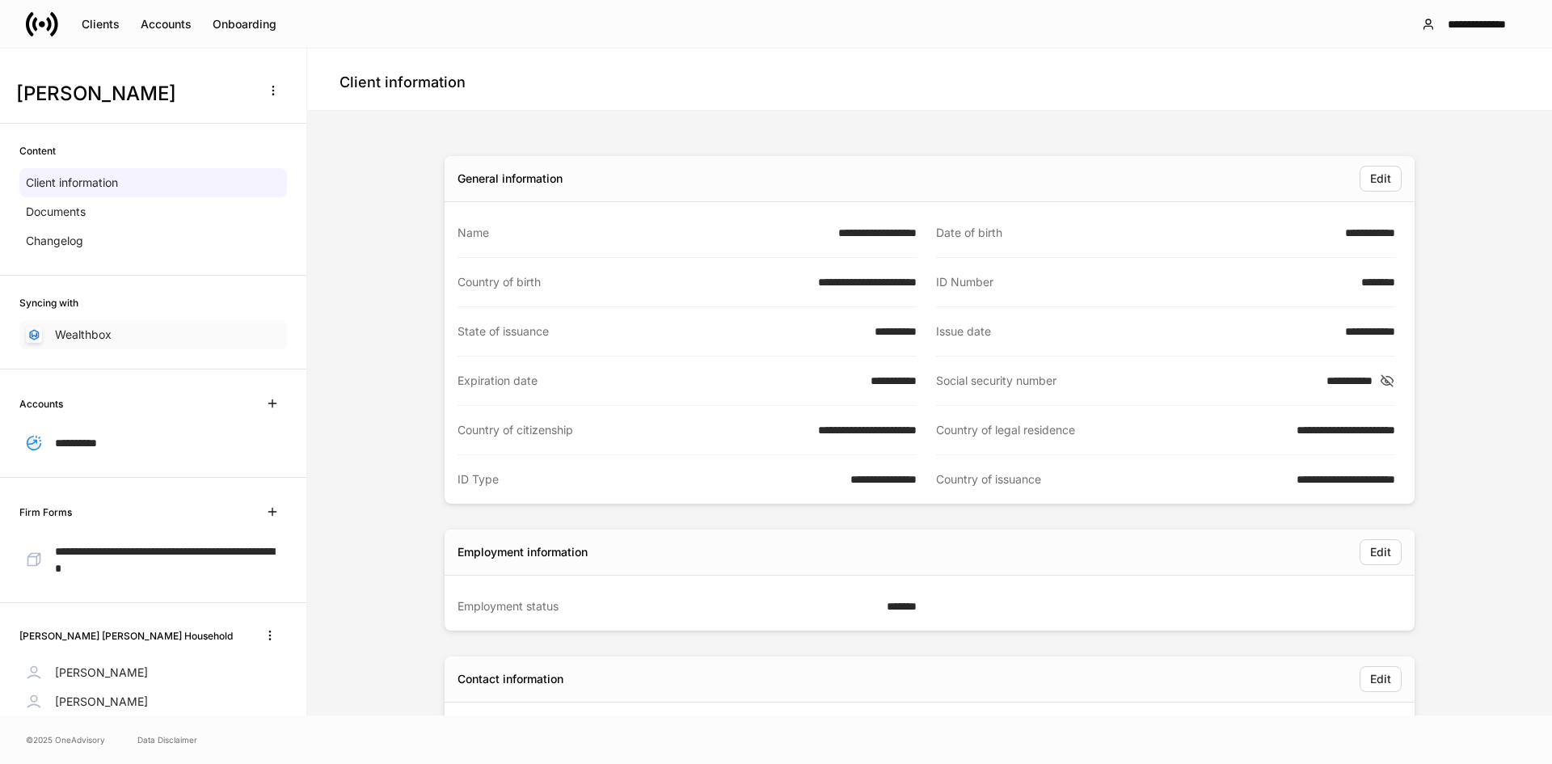
click at [96, 343] on p "Wealthbox" at bounding box center [83, 335] width 57 height 16
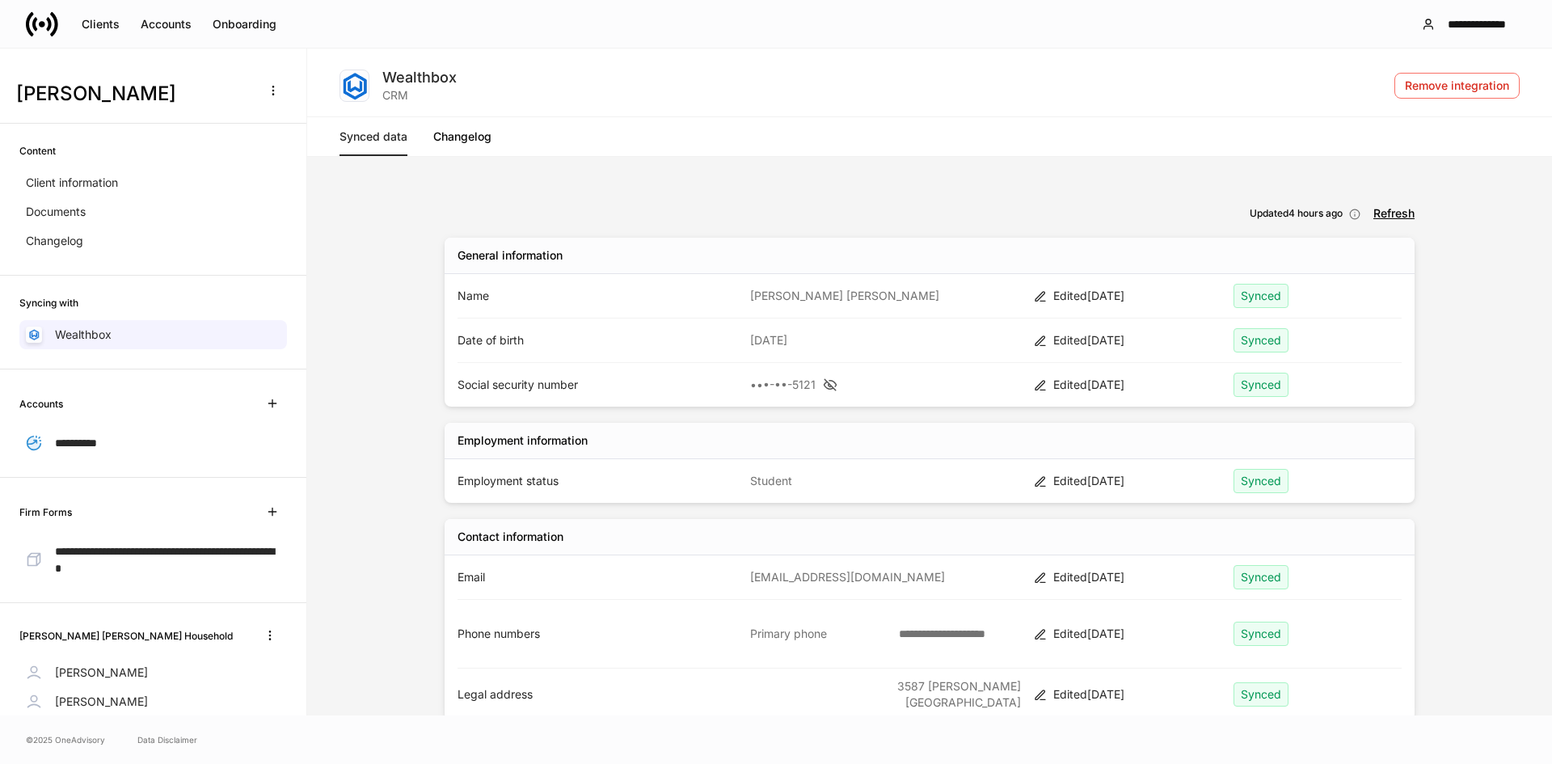
click at [431, 153] on div "Synced data Changelog" at bounding box center [929, 136] width 1180 height 39
click at [466, 136] on link "Changelog" at bounding box center [462, 136] width 58 height 39
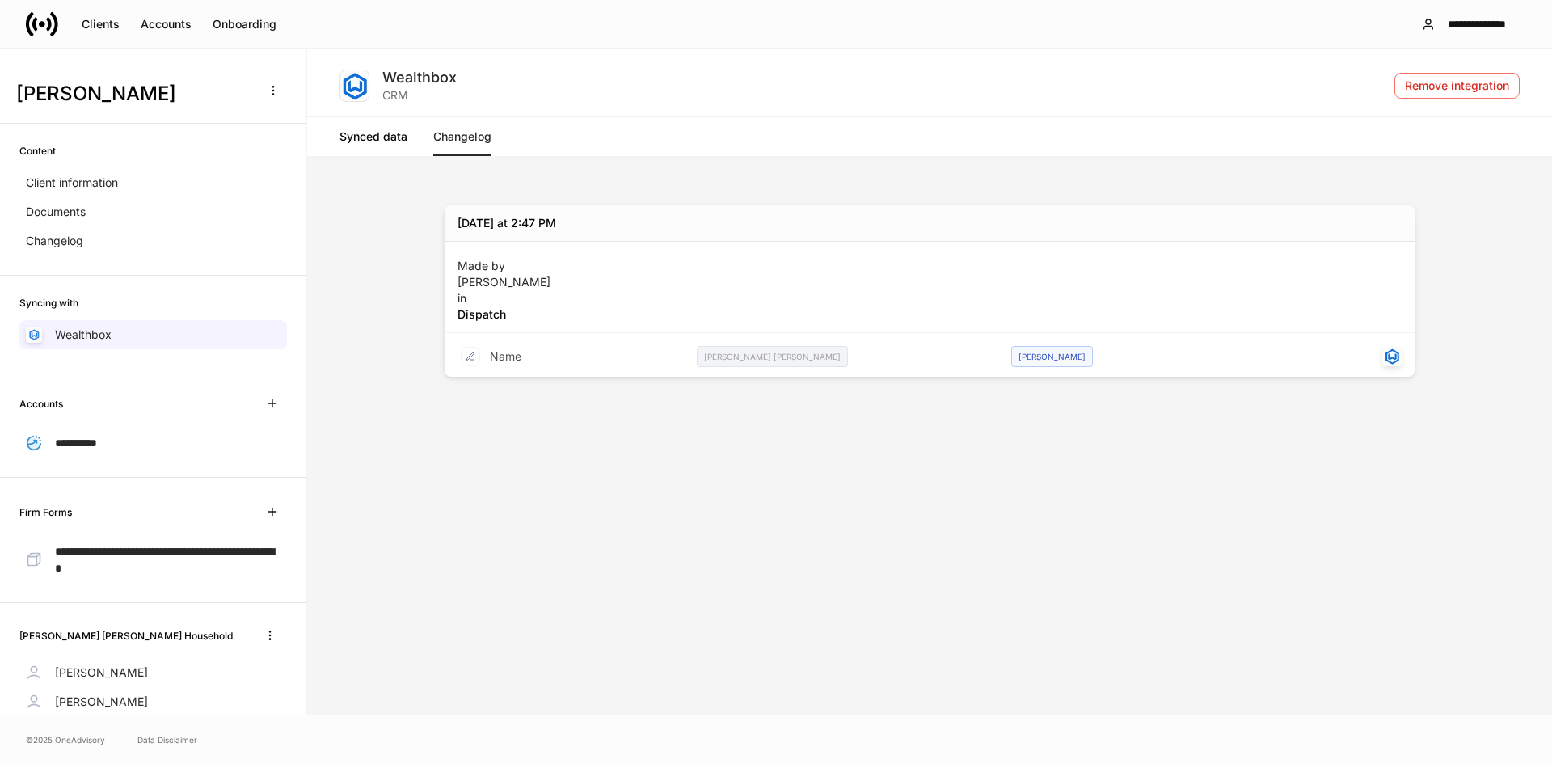
click at [399, 135] on link "Synced data" at bounding box center [373, 136] width 68 height 39
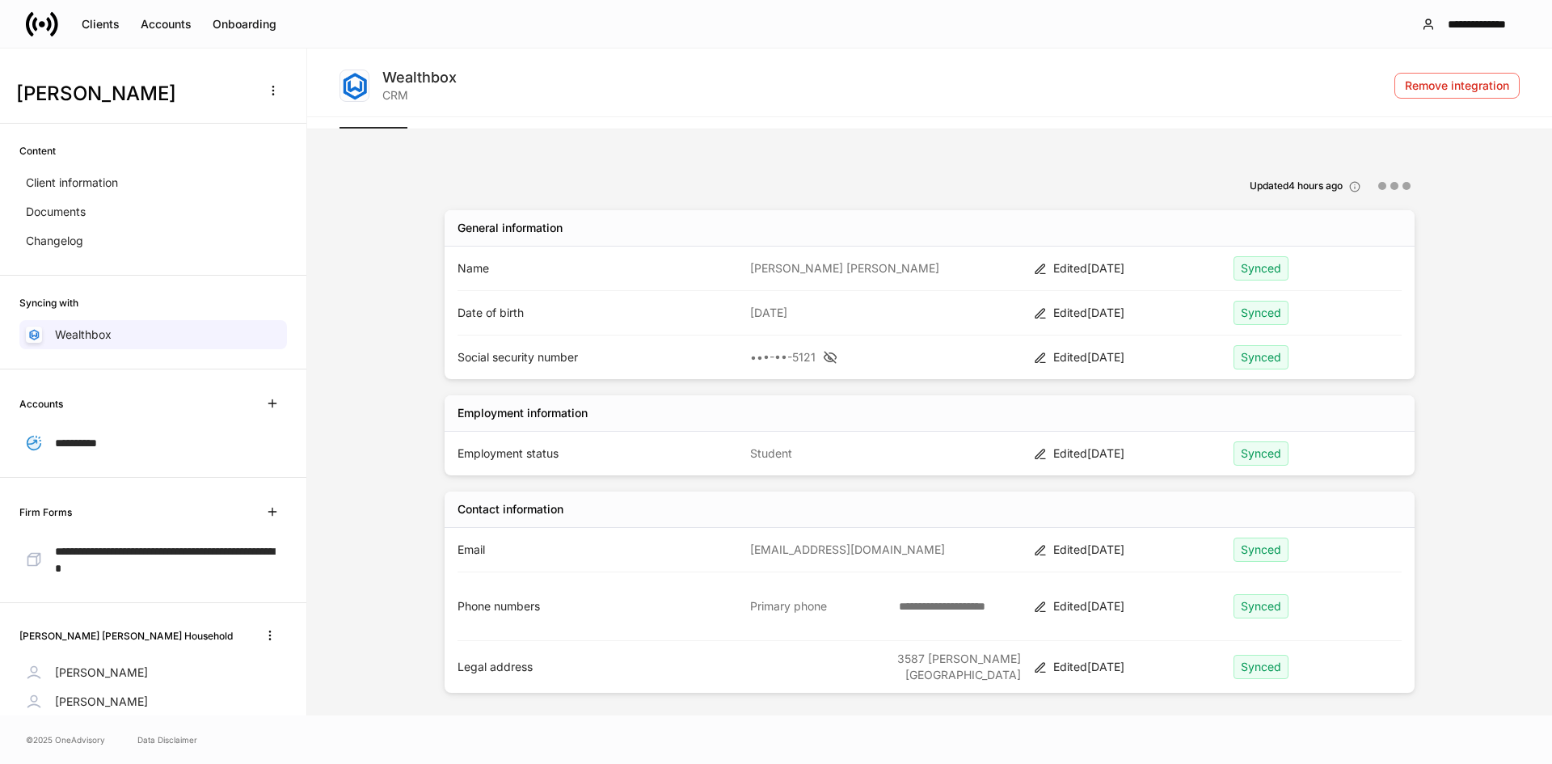
scroll to position [53, 0]
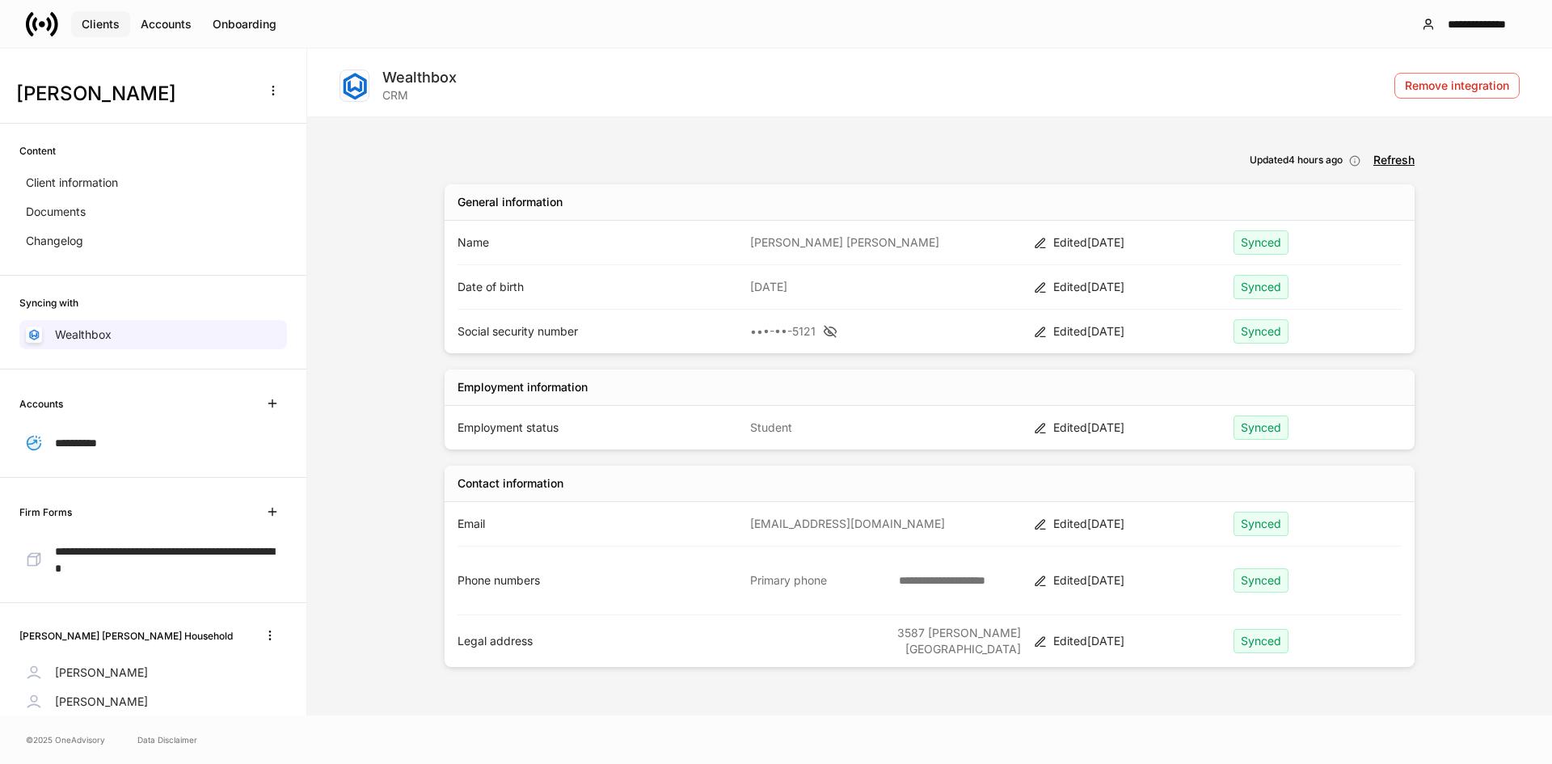
click at [123, 30] on button "Clients" at bounding box center [100, 24] width 59 height 26
